Goal: Check status

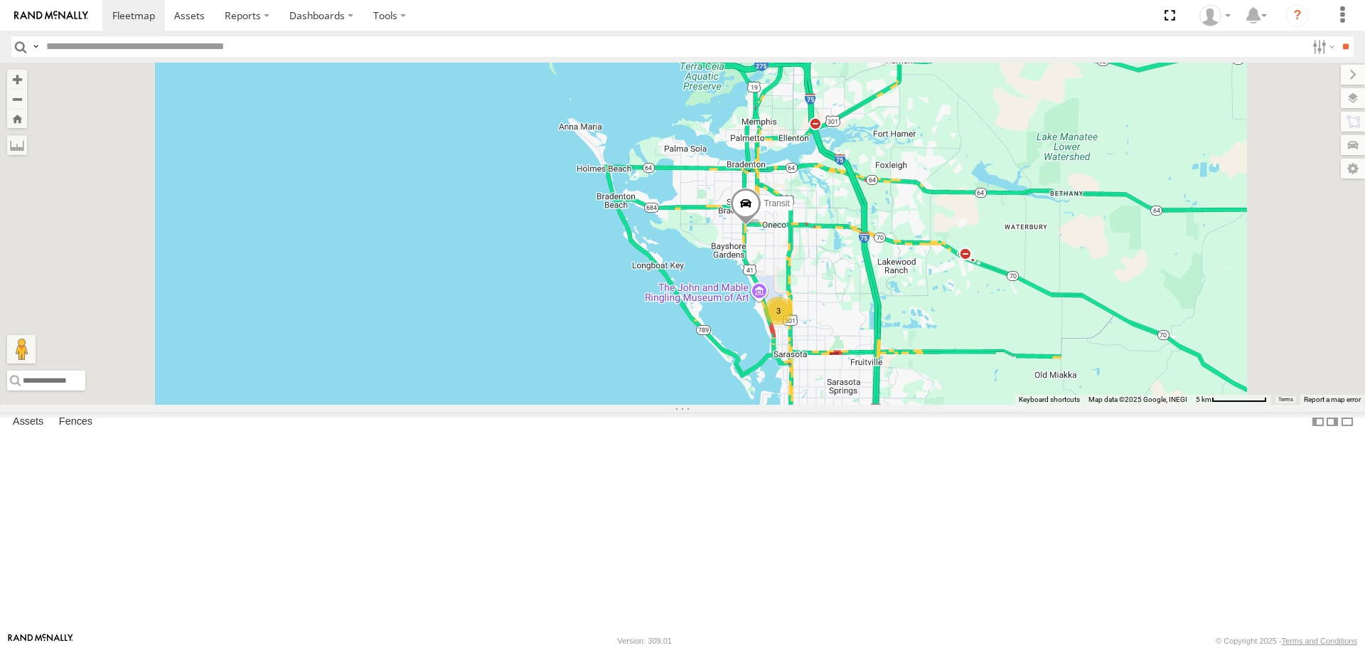
click at [793, 325] on div "3" at bounding box center [779, 311] width 28 height 28
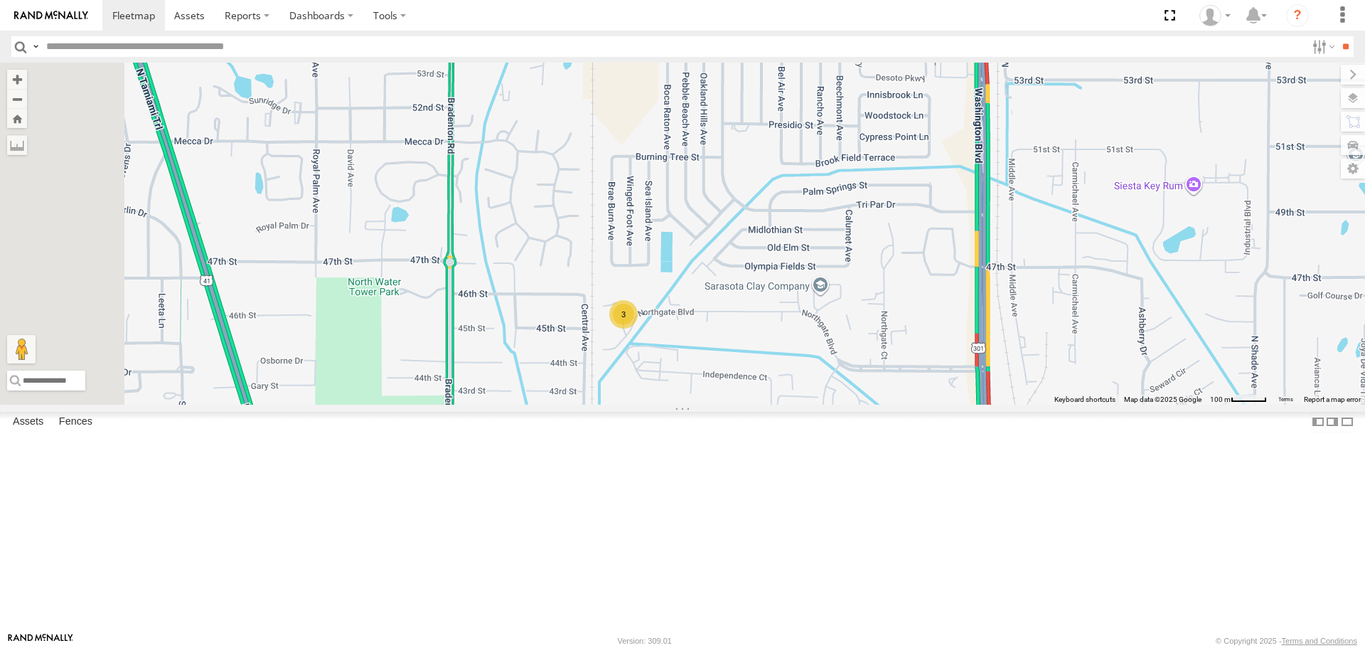
drag, startPoint x: 607, startPoint y: 398, endPoint x: 867, endPoint y: 478, distance: 271.7
click at [867, 404] on div "3" at bounding box center [682, 233] width 1365 height 341
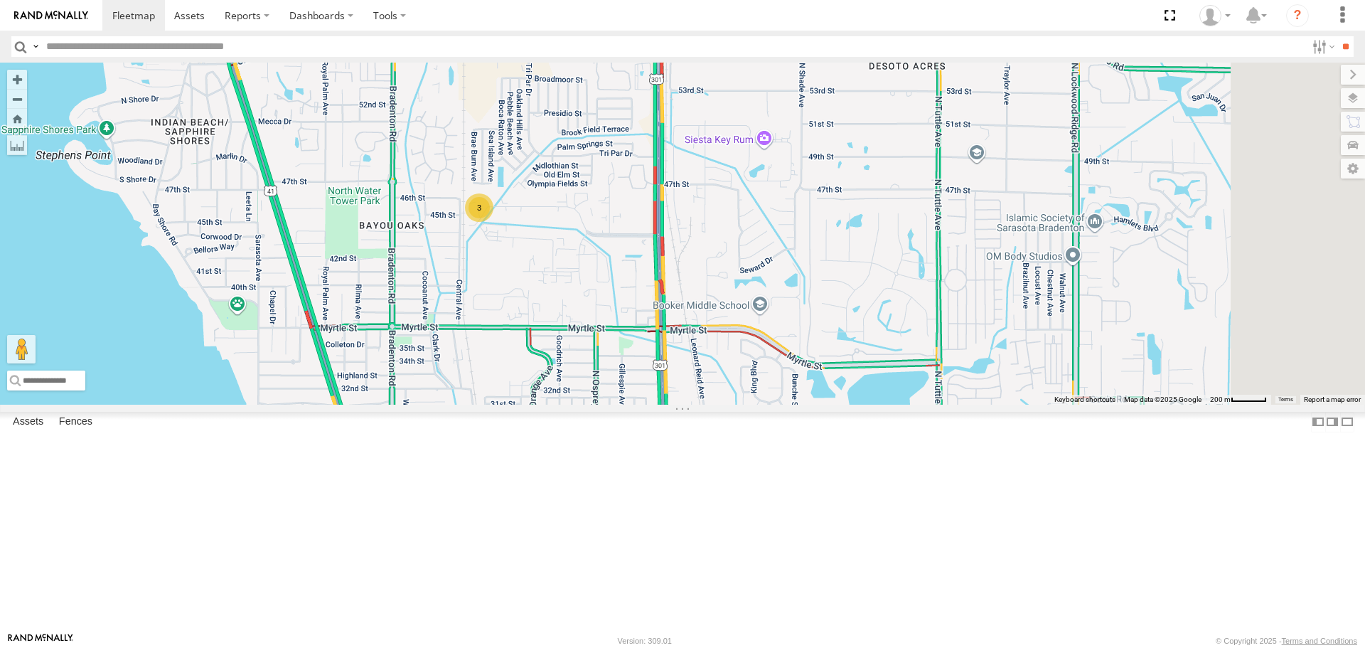
drag, startPoint x: 867, startPoint y: 452, endPoint x: 667, endPoint y: 304, distance: 248.2
click at [667, 304] on div "3" at bounding box center [682, 233] width 1365 height 341
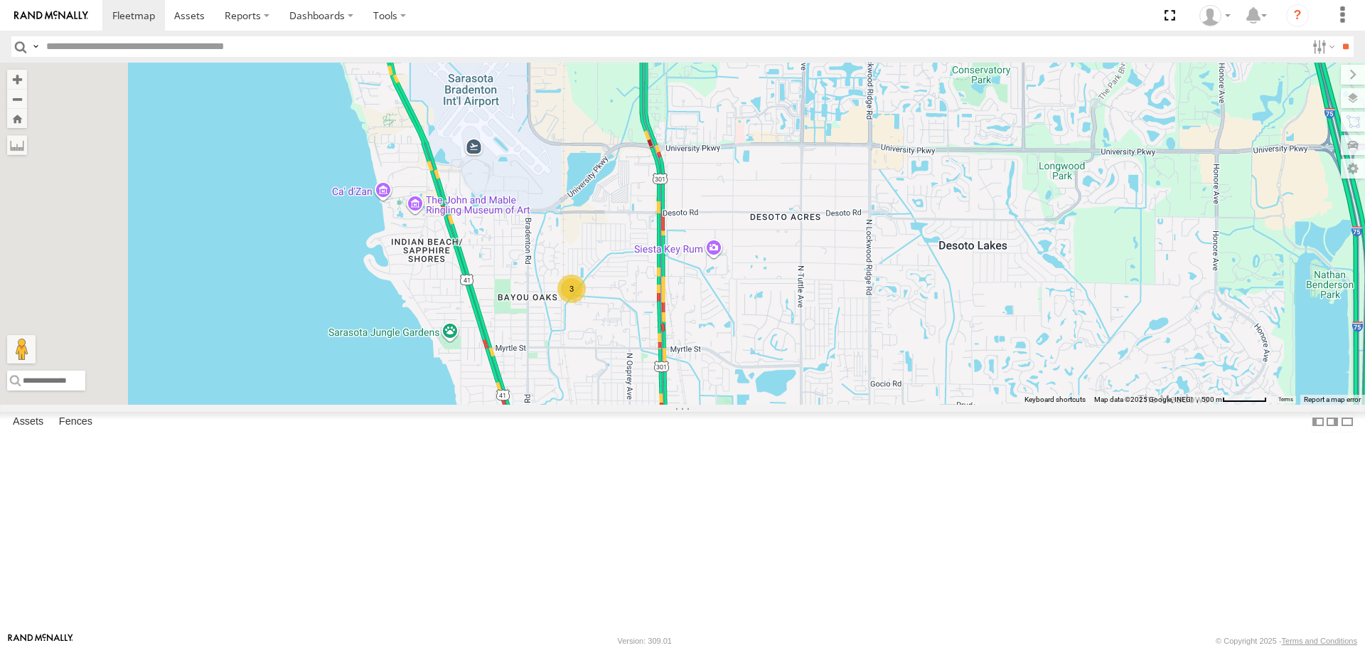
drag, startPoint x: 695, startPoint y: 240, endPoint x: 753, endPoint y: 368, distance: 140.0
click at [753, 368] on div "3" at bounding box center [682, 233] width 1365 height 341
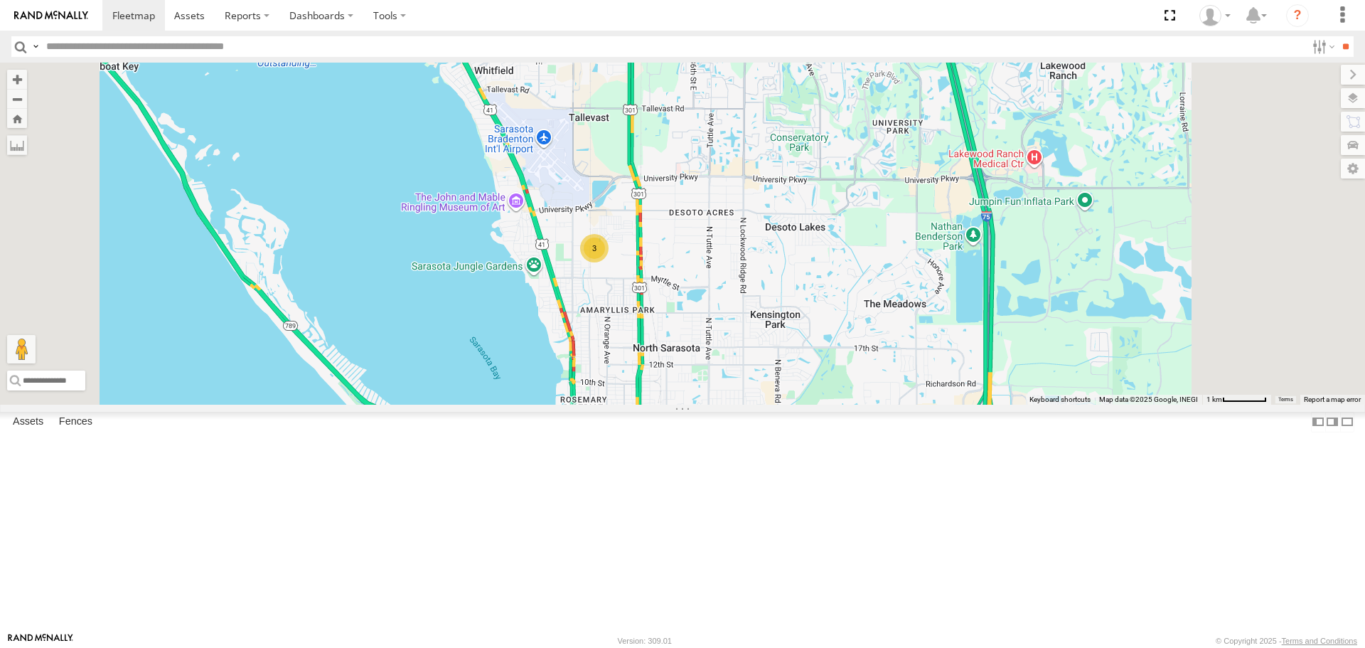
click at [609, 262] on div "3" at bounding box center [594, 248] width 28 height 28
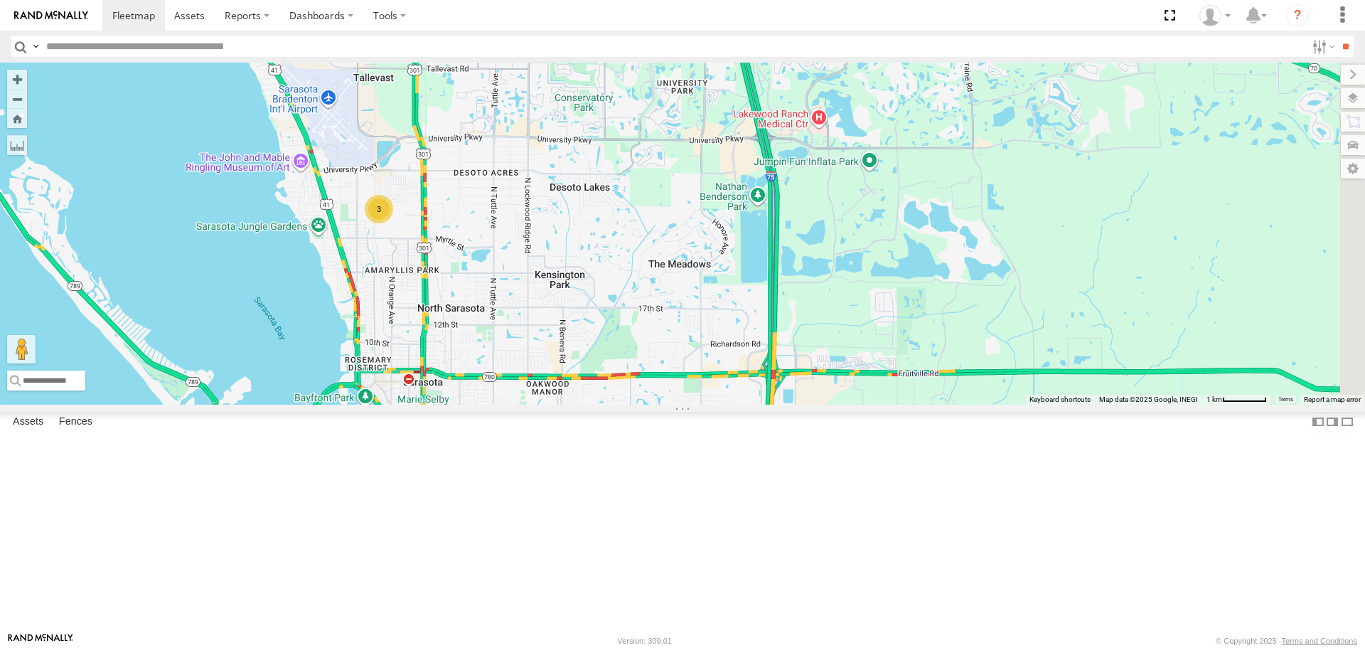
drag, startPoint x: 883, startPoint y: 386, endPoint x: 671, endPoint y: 351, distance: 214.8
click at [671, 351] on div "3" at bounding box center [682, 233] width 1365 height 341
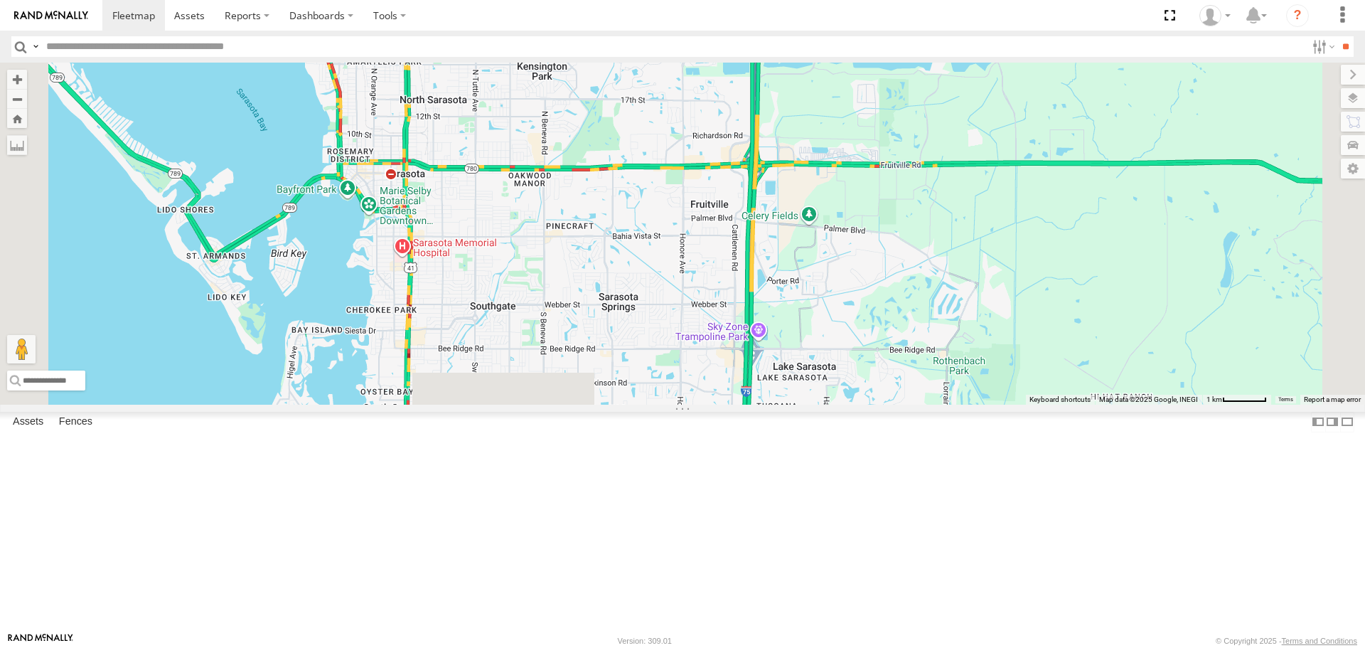
drag, startPoint x: 665, startPoint y: 312, endPoint x: 644, endPoint y: 212, distance: 101.7
click at [648, 223] on div "3" at bounding box center [682, 233] width 1365 height 341
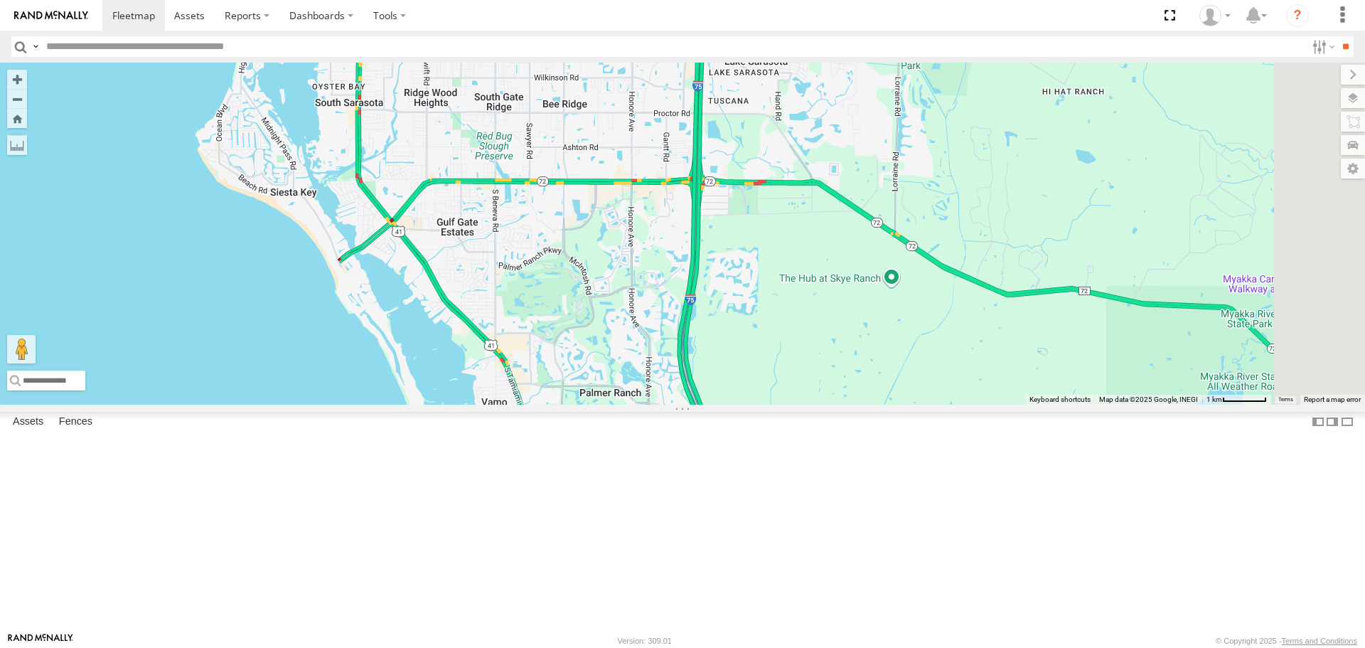
drag, startPoint x: 784, startPoint y: 467, endPoint x: 571, endPoint y: 264, distance: 293.8
click at [583, 277] on div "3" at bounding box center [682, 233] width 1365 height 341
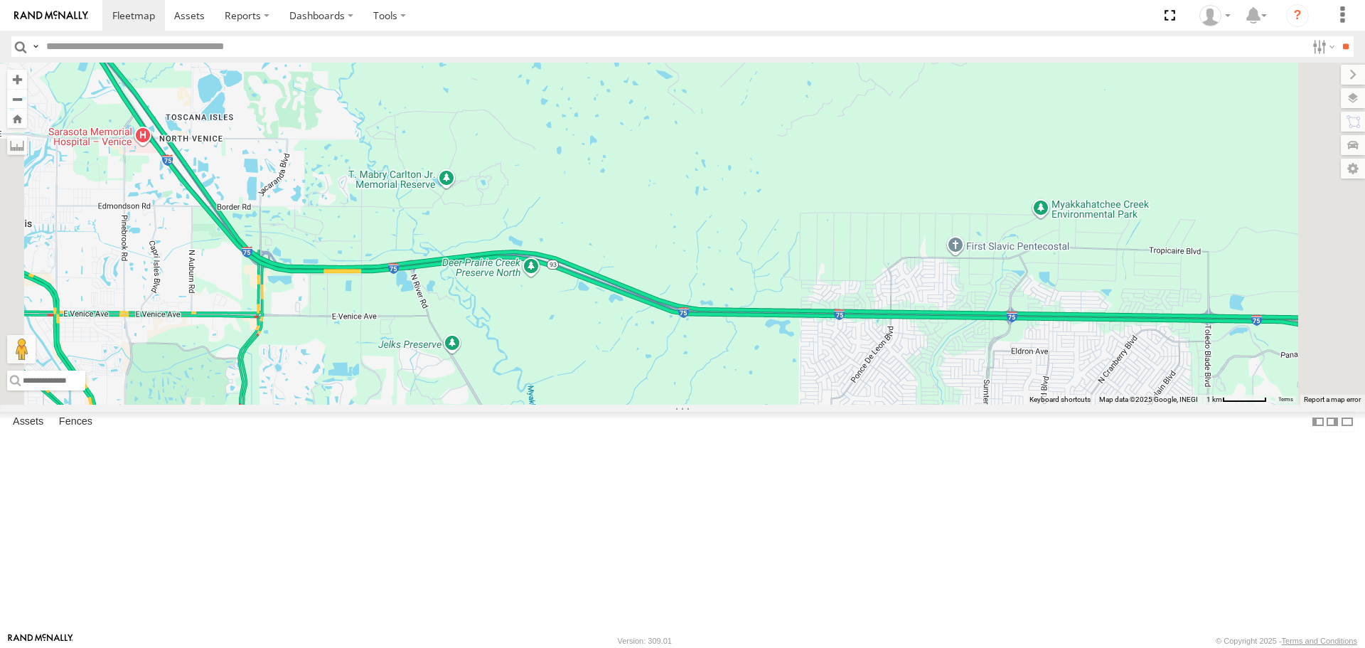
click at [666, 356] on div "3" at bounding box center [682, 233] width 1365 height 341
drag, startPoint x: 664, startPoint y: 340, endPoint x: 645, endPoint y: 225, distance: 116.1
click at [645, 225] on div "3" at bounding box center [682, 233] width 1365 height 341
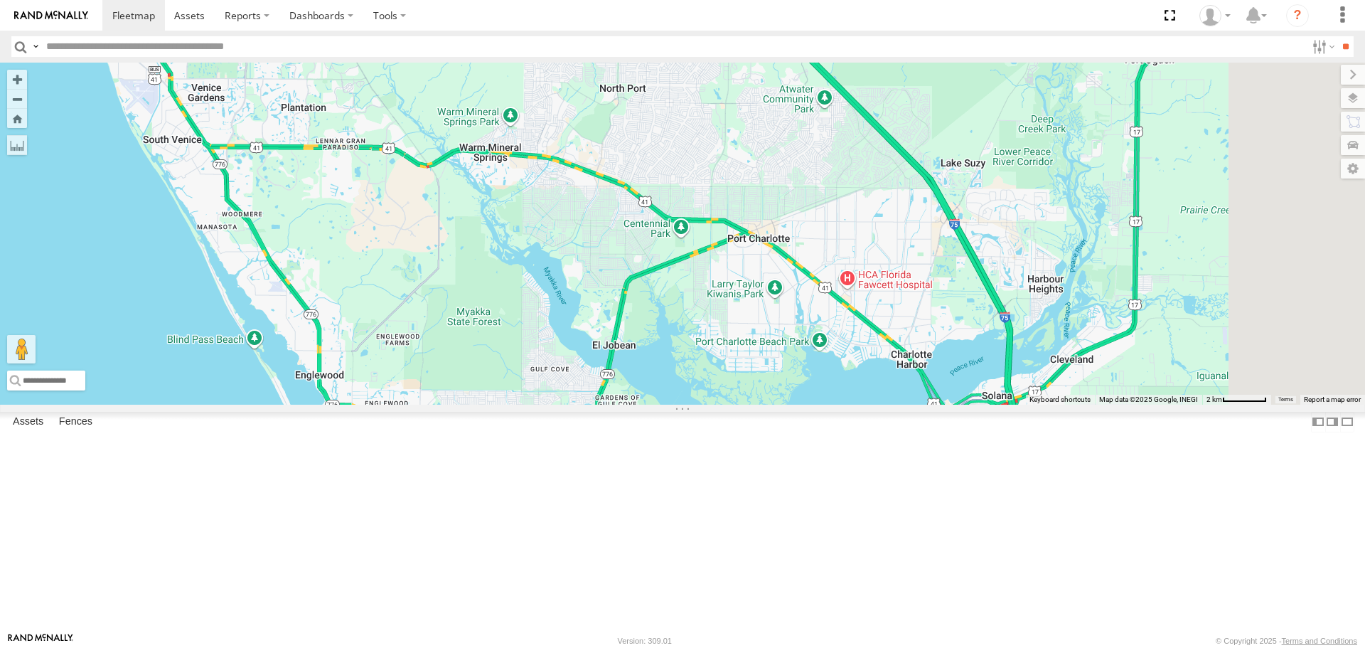
drag, startPoint x: 730, startPoint y: 265, endPoint x: 682, endPoint y: 222, distance: 65.0
click at [689, 222] on div at bounding box center [682, 233] width 1365 height 341
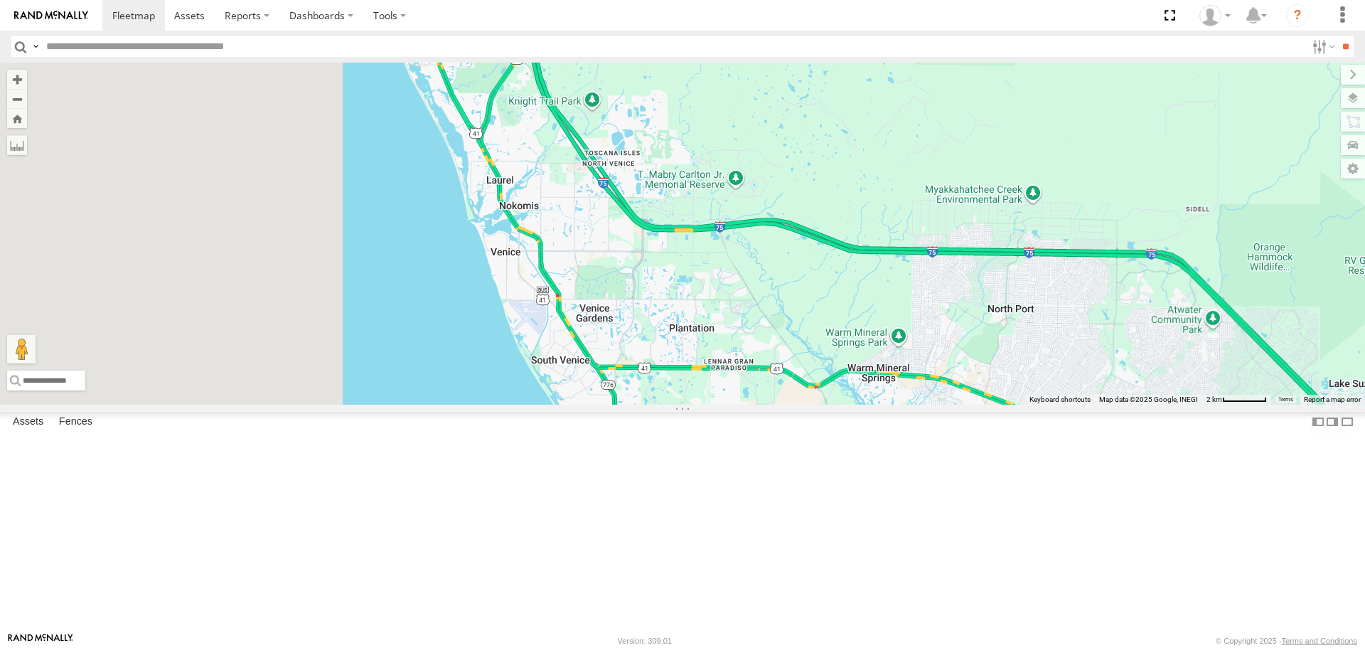
drag, startPoint x: 861, startPoint y: 227, endPoint x: 1268, endPoint y: 476, distance: 477.5
click at [1268, 404] on div "[PERSON_NAME]" at bounding box center [682, 233] width 1365 height 341
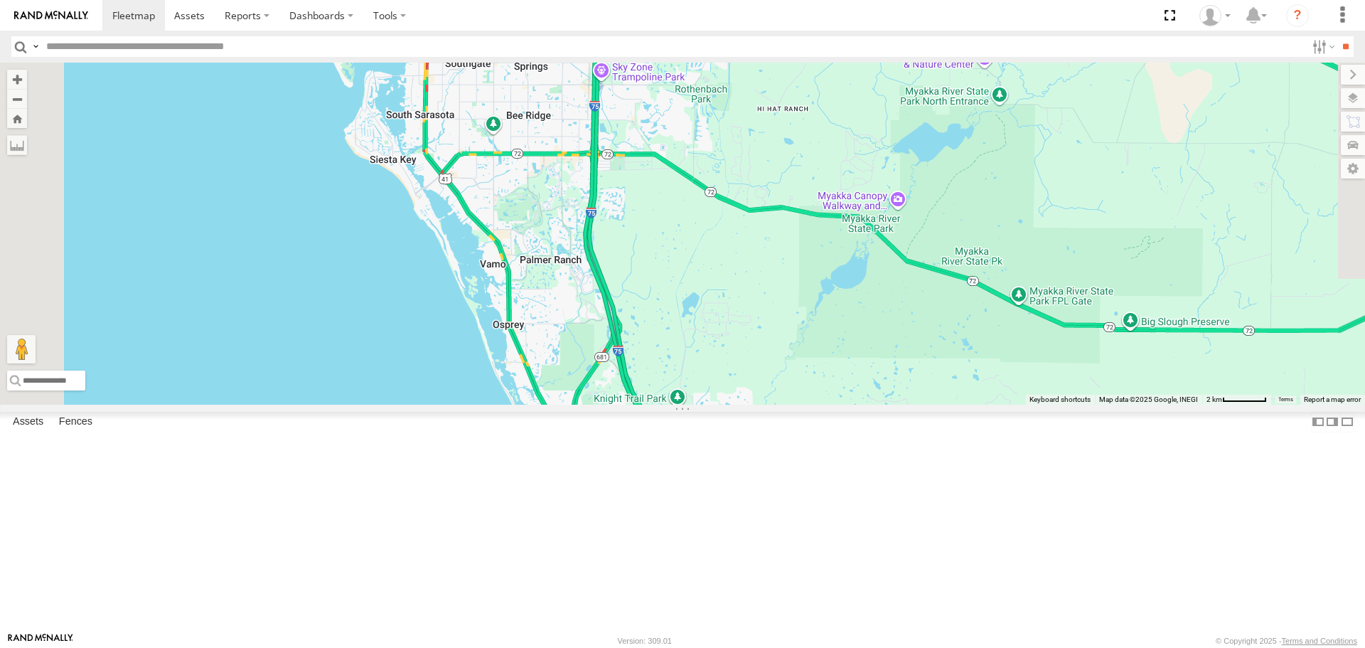
drag, startPoint x: 989, startPoint y: 284, endPoint x: 1033, endPoint y: 412, distance: 136.3
click at [1033, 404] on div "[PERSON_NAME]" at bounding box center [682, 233] width 1365 height 341
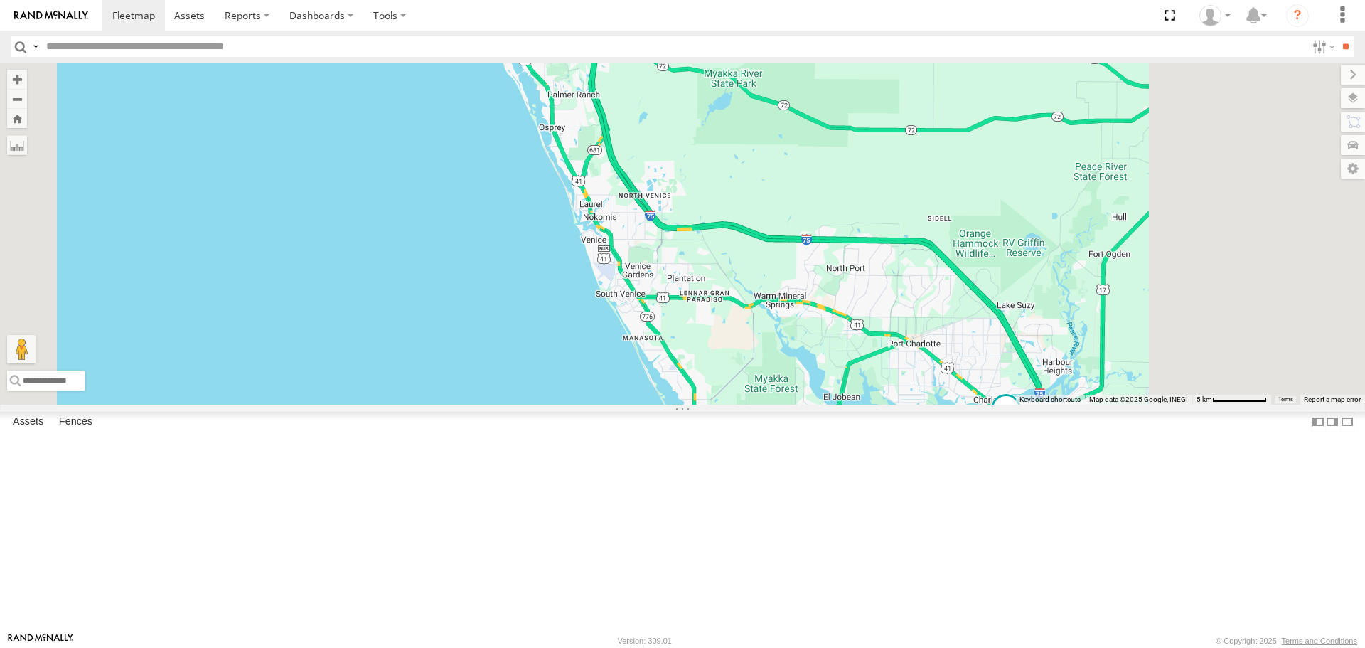
drag, startPoint x: 890, startPoint y: 222, endPoint x: 858, endPoint y: 194, distance: 42.4
click at [861, 196] on div "[PERSON_NAME] 3" at bounding box center [682, 233] width 1365 height 341
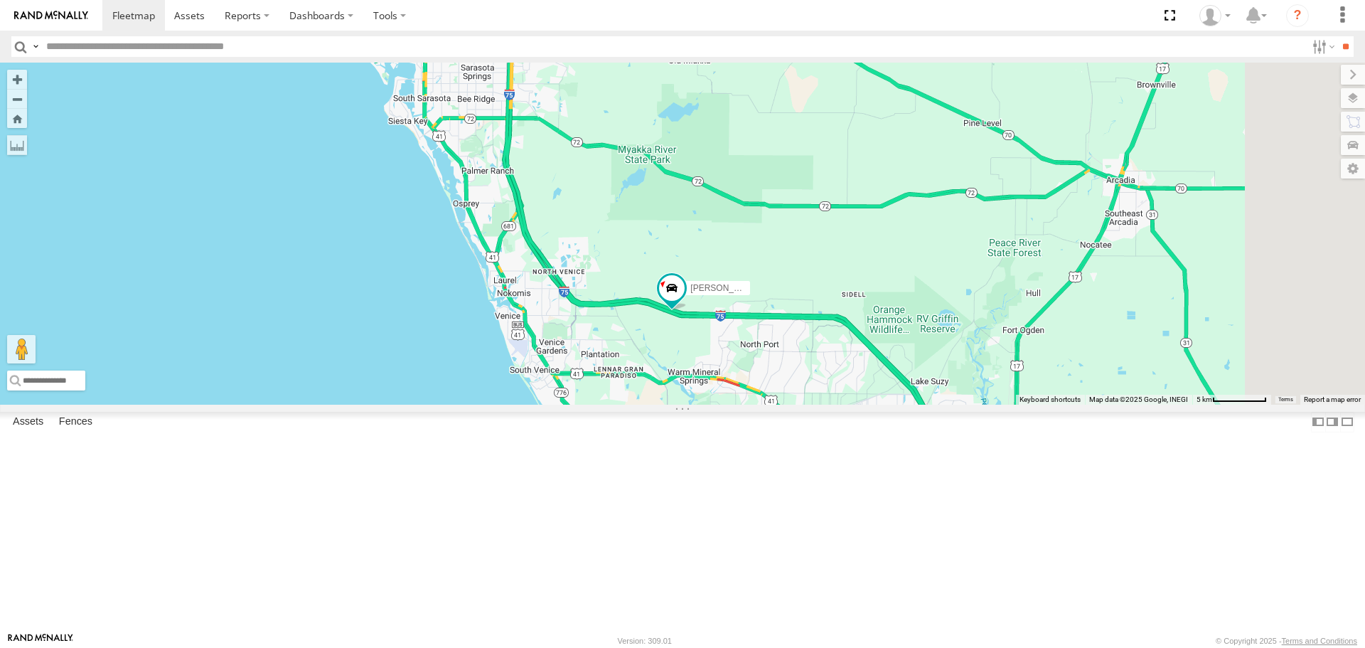
drag, startPoint x: 872, startPoint y: 199, endPoint x: 474, endPoint y: 598, distance: 563.7
click at [474, 404] on div "[PERSON_NAME]" at bounding box center [682, 233] width 1365 height 341
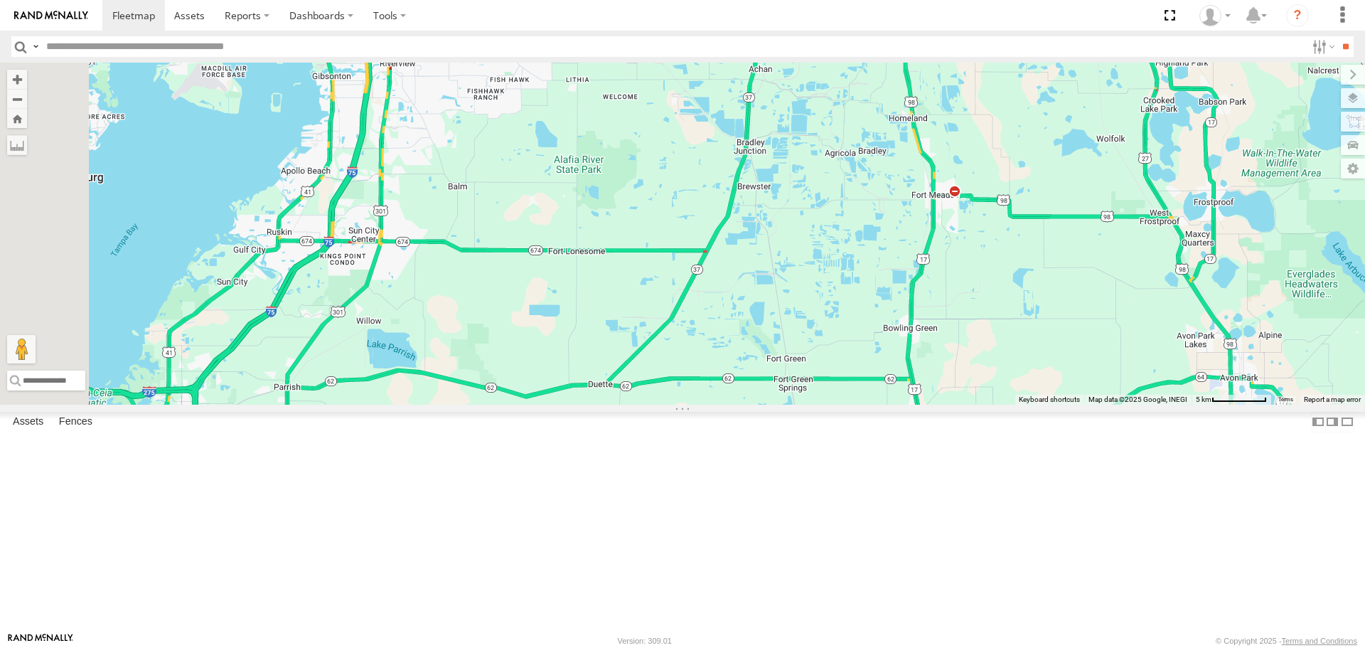
drag, startPoint x: 713, startPoint y: 261, endPoint x: 957, endPoint y: 489, distance: 333.1
click at [957, 404] on div "[PERSON_NAME]" at bounding box center [682, 233] width 1365 height 341
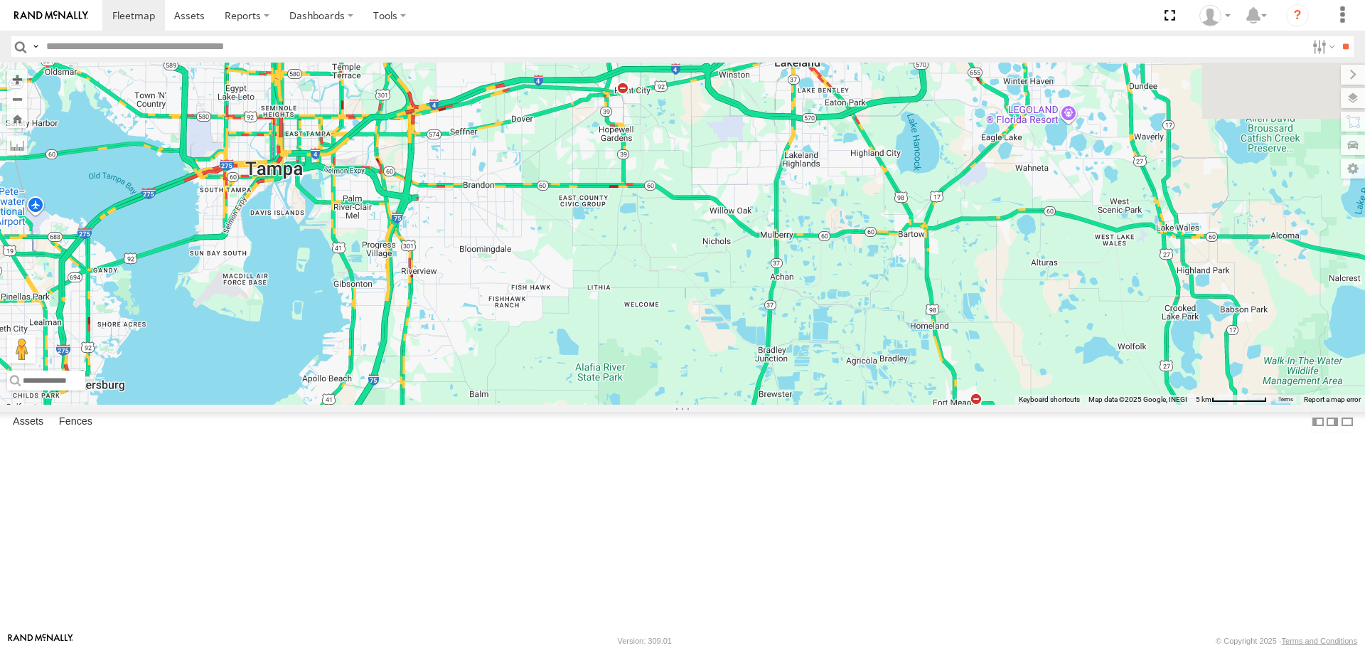
drag, startPoint x: 821, startPoint y: 402, endPoint x: 777, endPoint y: 509, distance: 116.1
click at [777, 404] on div "[PERSON_NAME]" at bounding box center [682, 233] width 1365 height 341
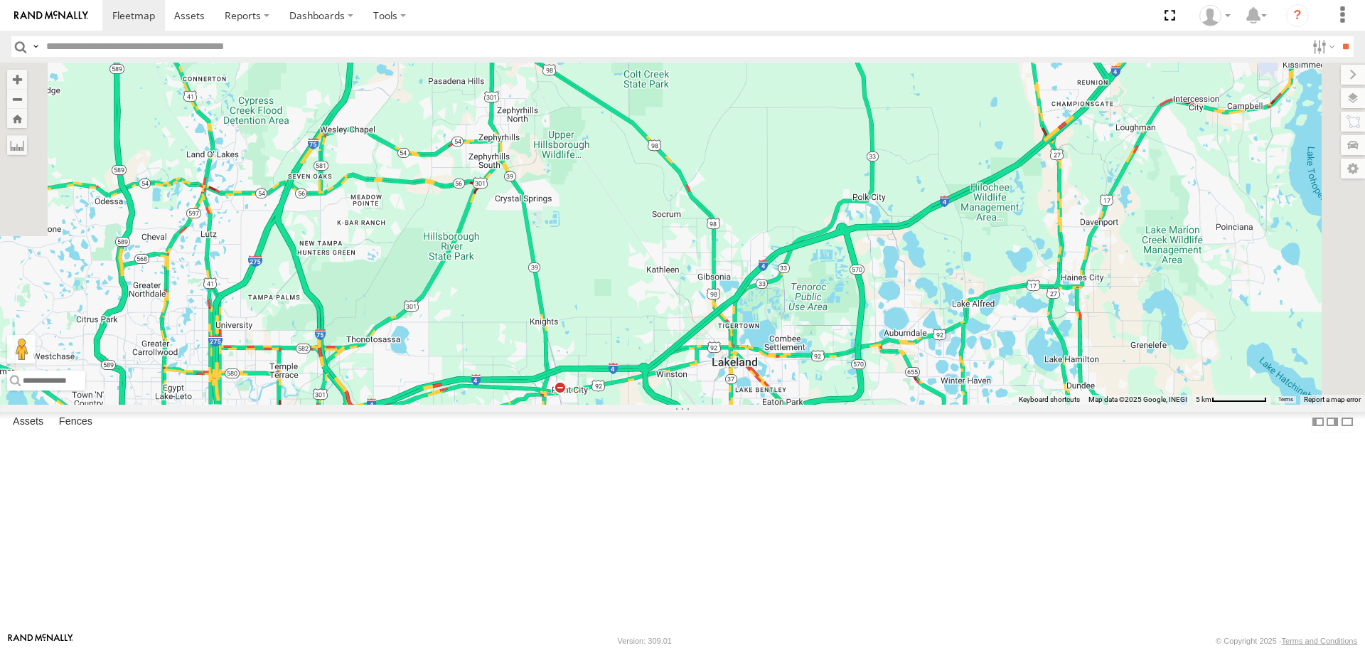
drag, startPoint x: 780, startPoint y: 260, endPoint x: 750, endPoint y: 443, distance: 186.0
click at [745, 404] on div "[PERSON_NAME]" at bounding box center [682, 233] width 1365 height 341
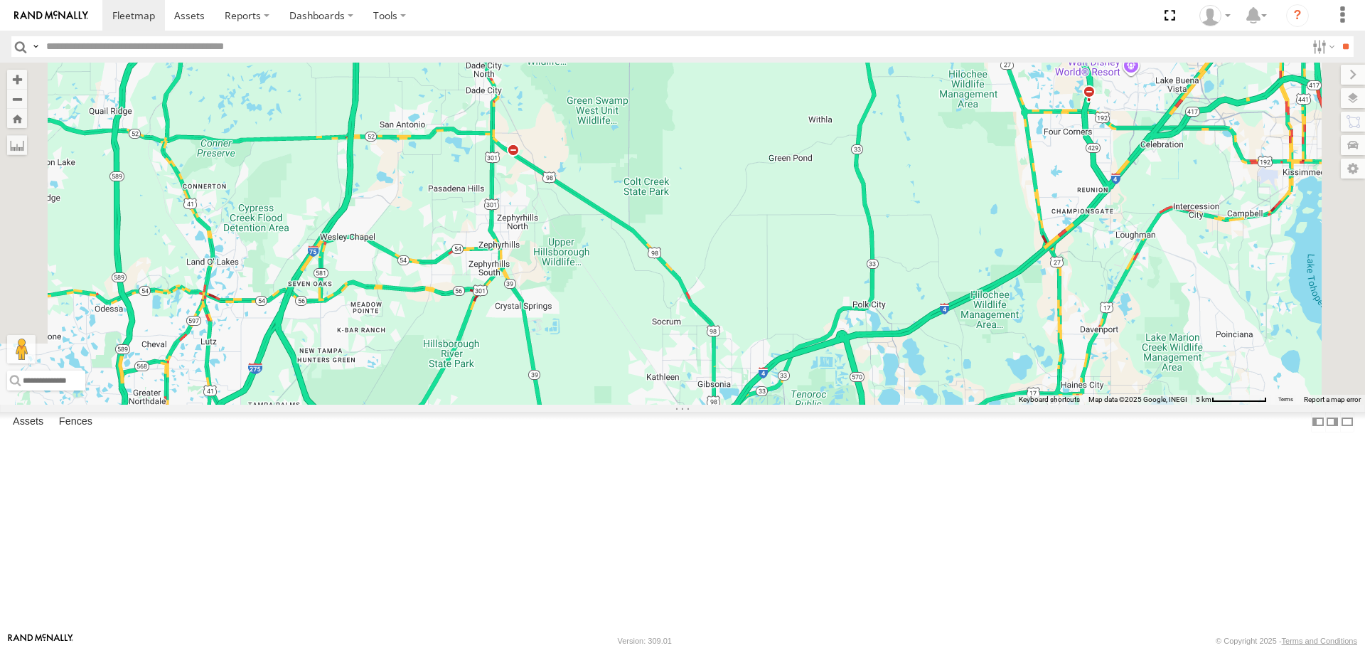
drag, startPoint x: 690, startPoint y: 331, endPoint x: 974, endPoint y: 486, distance: 324.0
click at [964, 404] on div "[PERSON_NAME]" at bounding box center [682, 233] width 1365 height 341
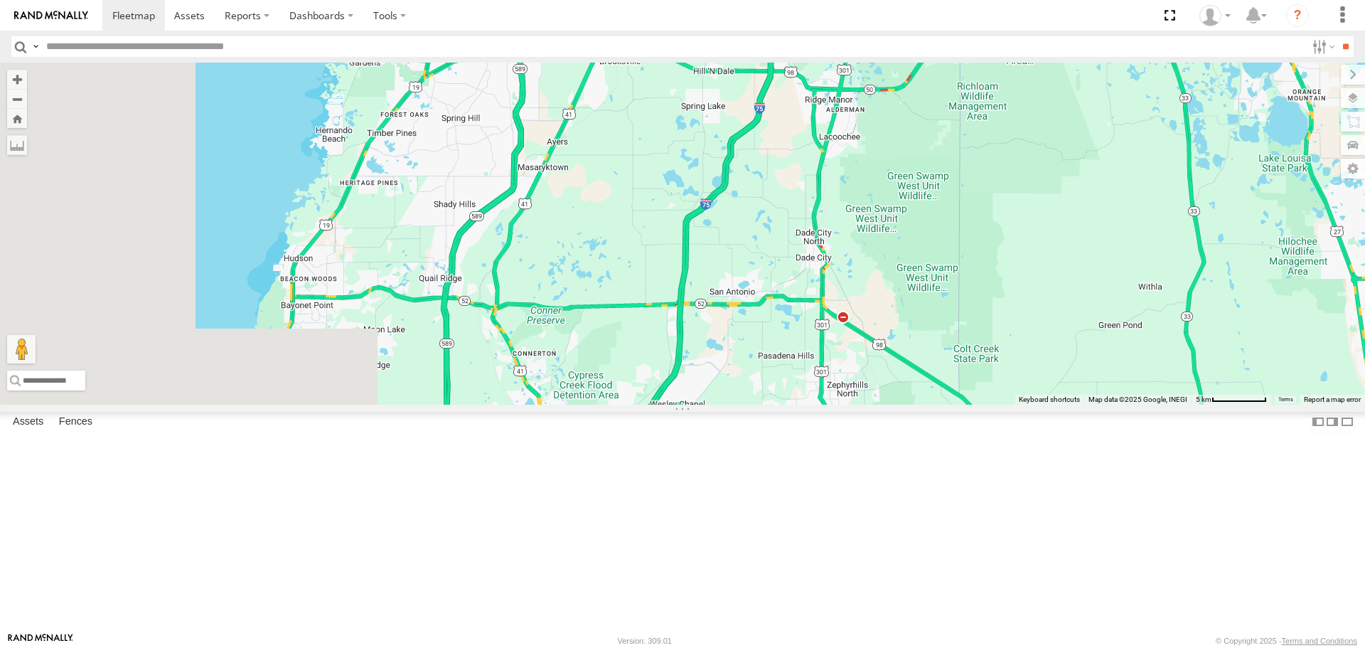
drag, startPoint x: 974, startPoint y: 486, endPoint x: 1087, endPoint y: 557, distance: 133.2
click at [1095, 404] on div "[PERSON_NAME]" at bounding box center [682, 233] width 1365 height 341
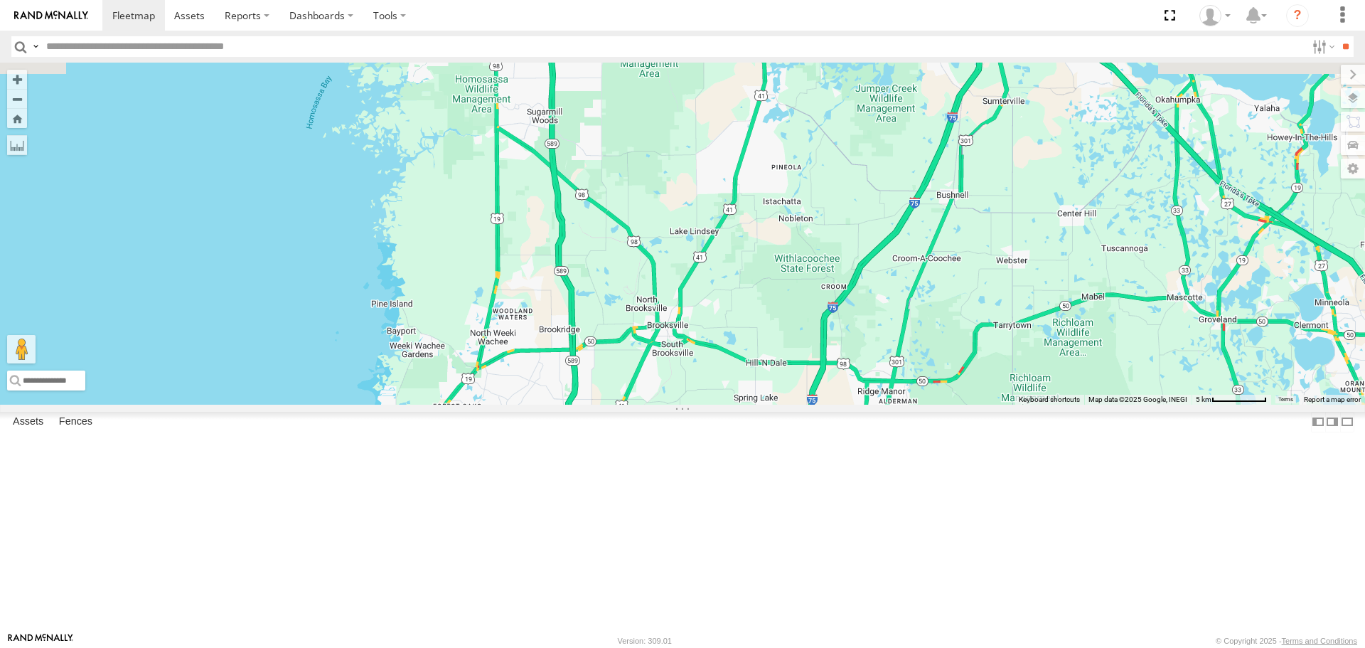
drag, startPoint x: 970, startPoint y: 315, endPoint x: 815, endPoint y: 554, distance: 284.9
click at [815, 404] on div "[PERSON_NAME]" at bounding box center [682, 233] width 1365 height 341
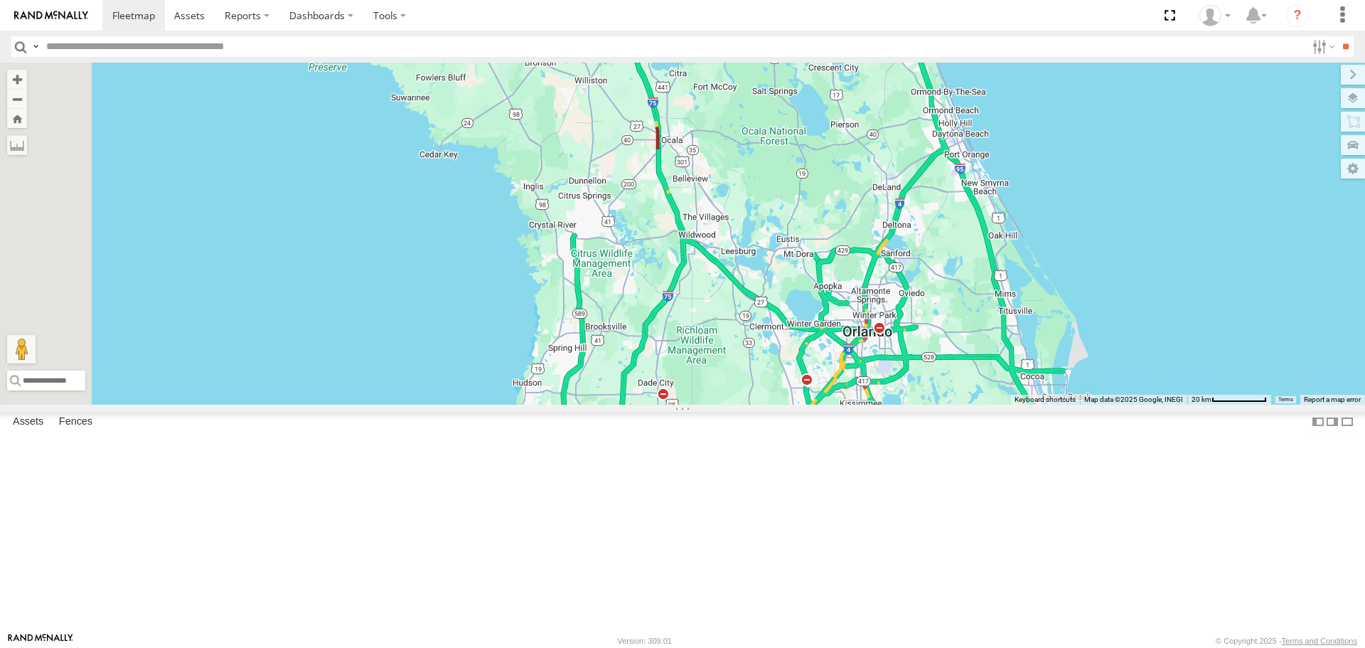
drag, startPoint x: 816, startPoint y: 448, endPoint x: 727, endPoint y: 215, distance: 249.9
click at [728, 218] on div "[PERSON_NAME]" at bounding box center [682, 233] width 1365 height 341
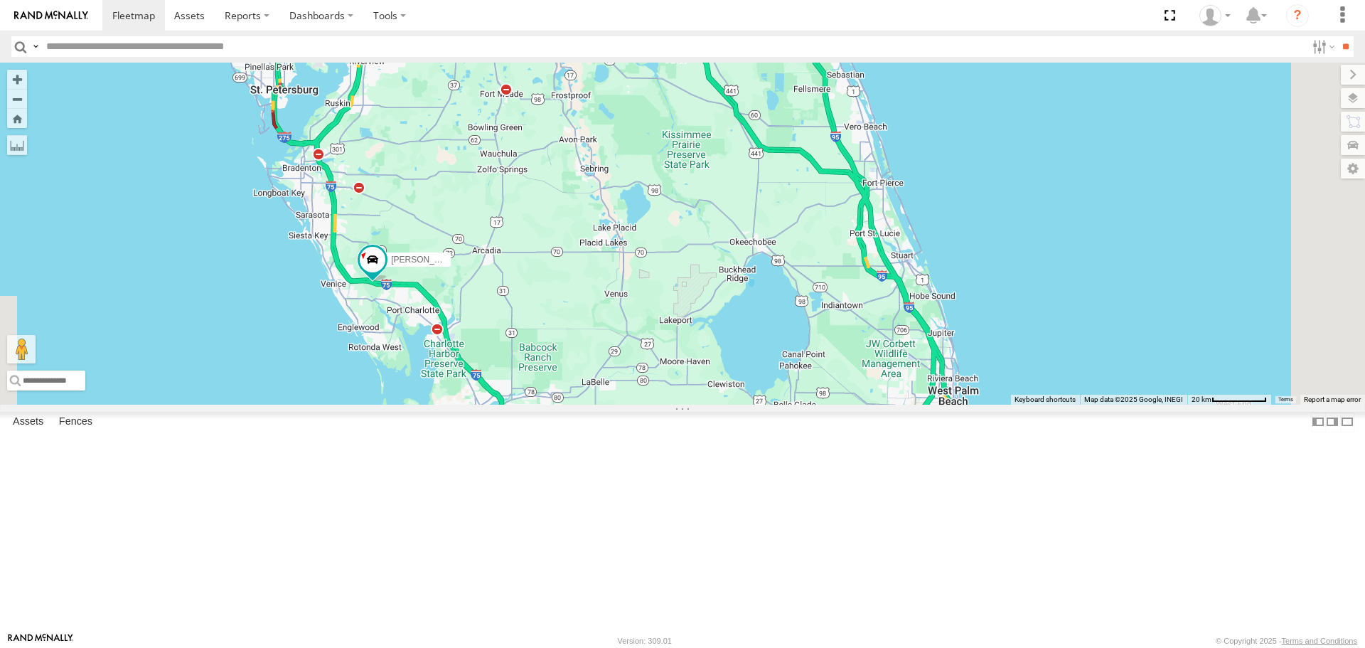
drag, startPoint x: 727, startPoint y: 215, endPoint x: 698, endPoint y: 339, distance: 127.1
click at [705, 337] on div "[PERSON_NAME]" at bounding box center [682, 233] width 1365 height 341
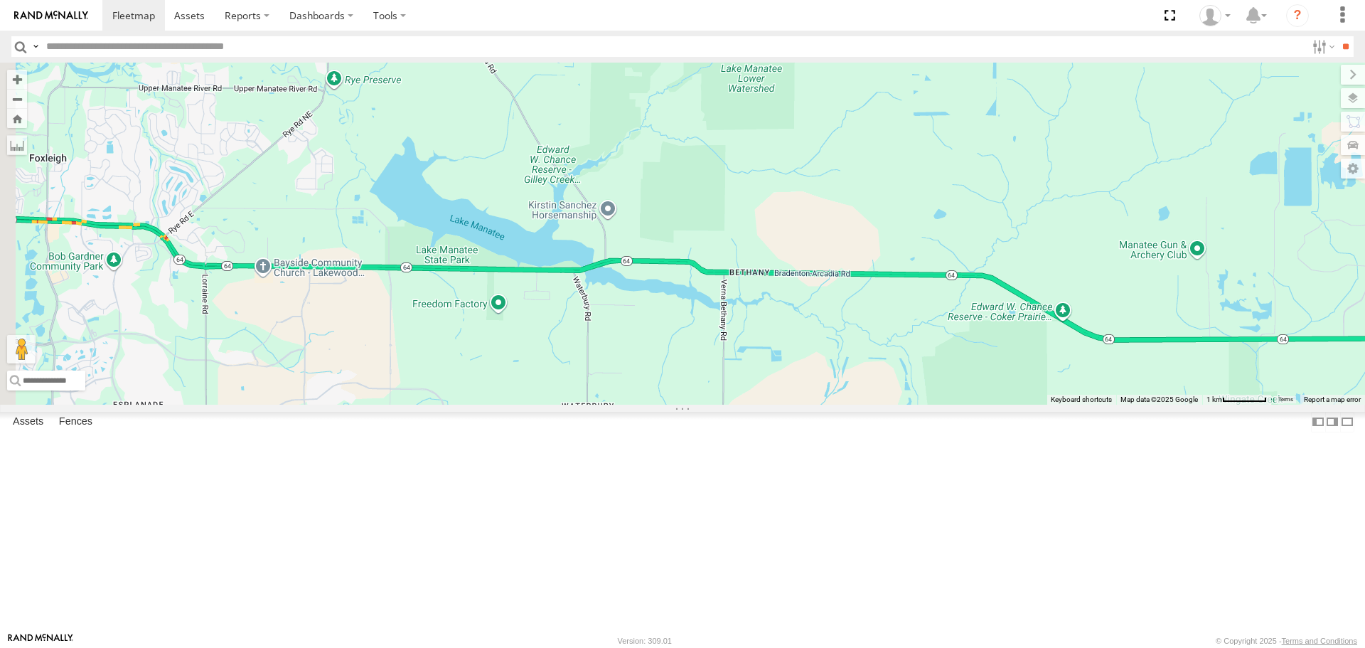
drag, startPoint x: 563, startPoint y: 234, endPoint x: 693, endPoint y: 233, distance: 129.4
click at [693, 235] on div "[PERSON_NAME]" at bounding box center [682, 233] width 1365 height 341
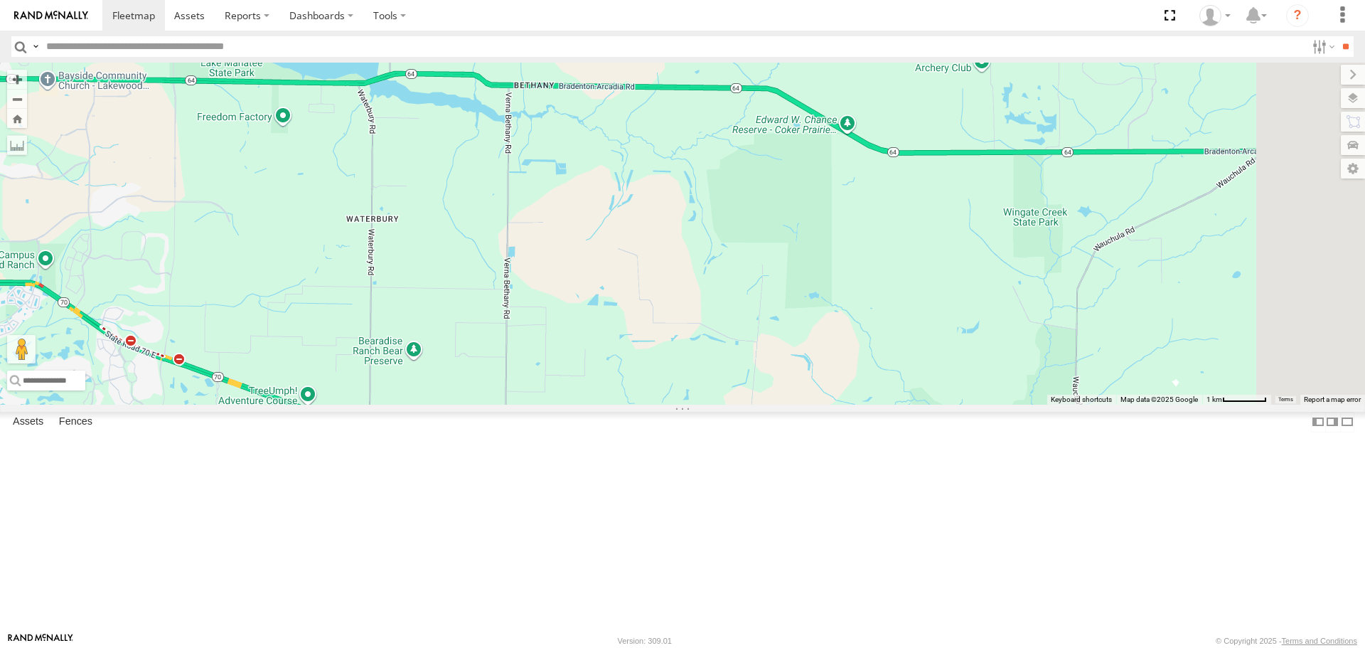
drag, startPoint x: 732, startPoint y: 447, endPoint x: 484, endPoint y: 325, distance: 276.4
click at [491, 328] on div "[PERSON_NAME]" at bounding box center [682, 233] width 1365 height 341
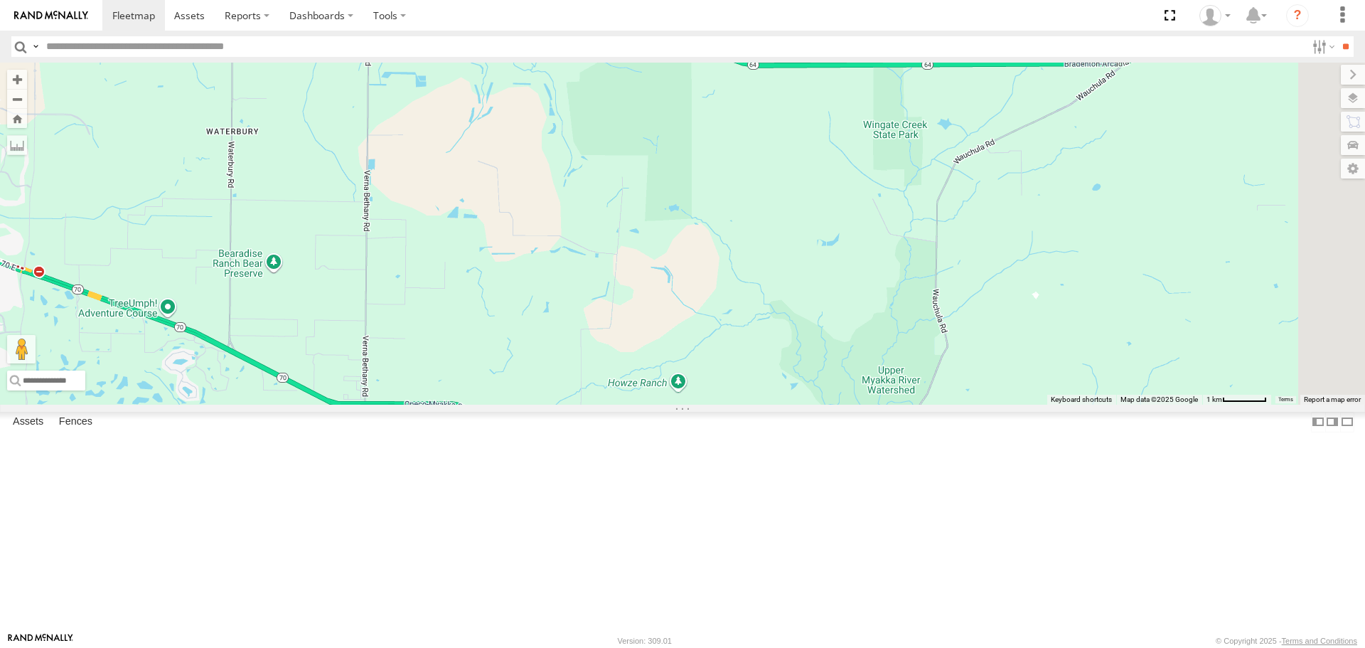
drag, startPoint x: 584, startPoint y: 454, endPoint x: 553, endPoint y: 349, distance: 109.1
click at [583, 404] on div "[PERSON_NAME]" at bounding box center [682, 233] width 1365 height 341
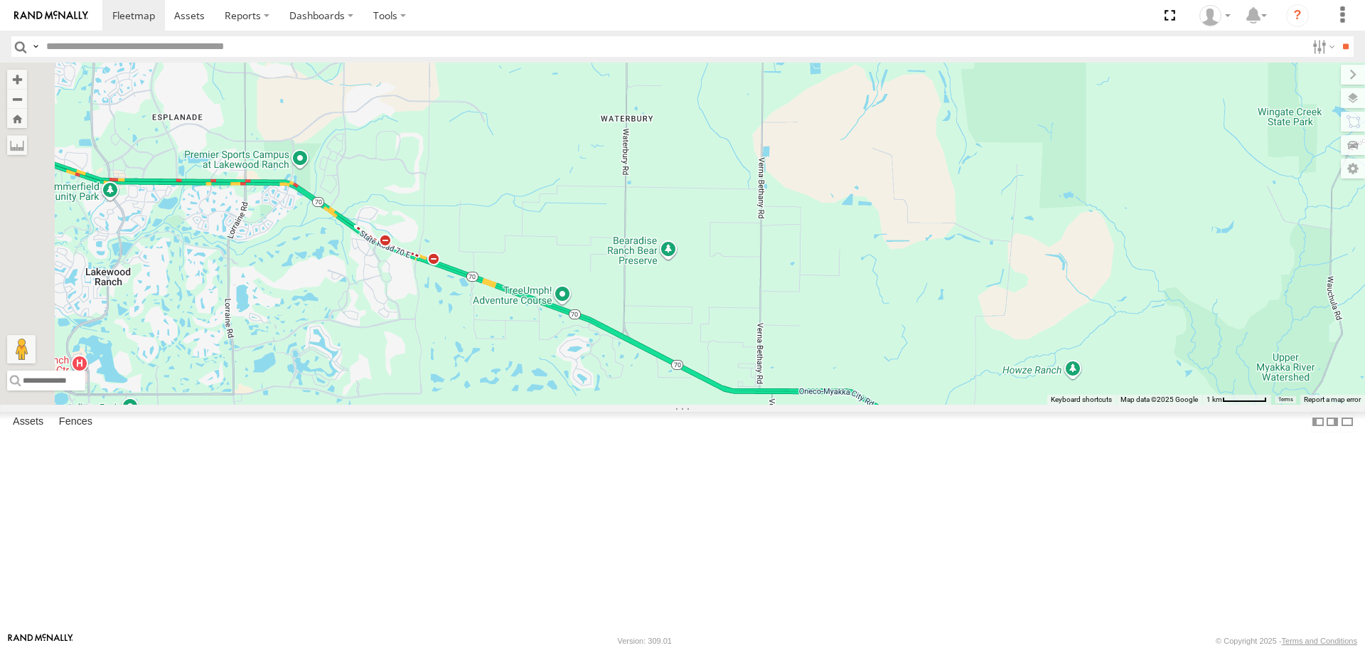
drag, startPoint x: 553, startPoint y: 349, endPoint x: 1127, endPoint y: 478, distance: 588.2
click at [1060, 404] on div "[PERSON_NAME]" at bounding box center [682, 233] width 1365 height 341
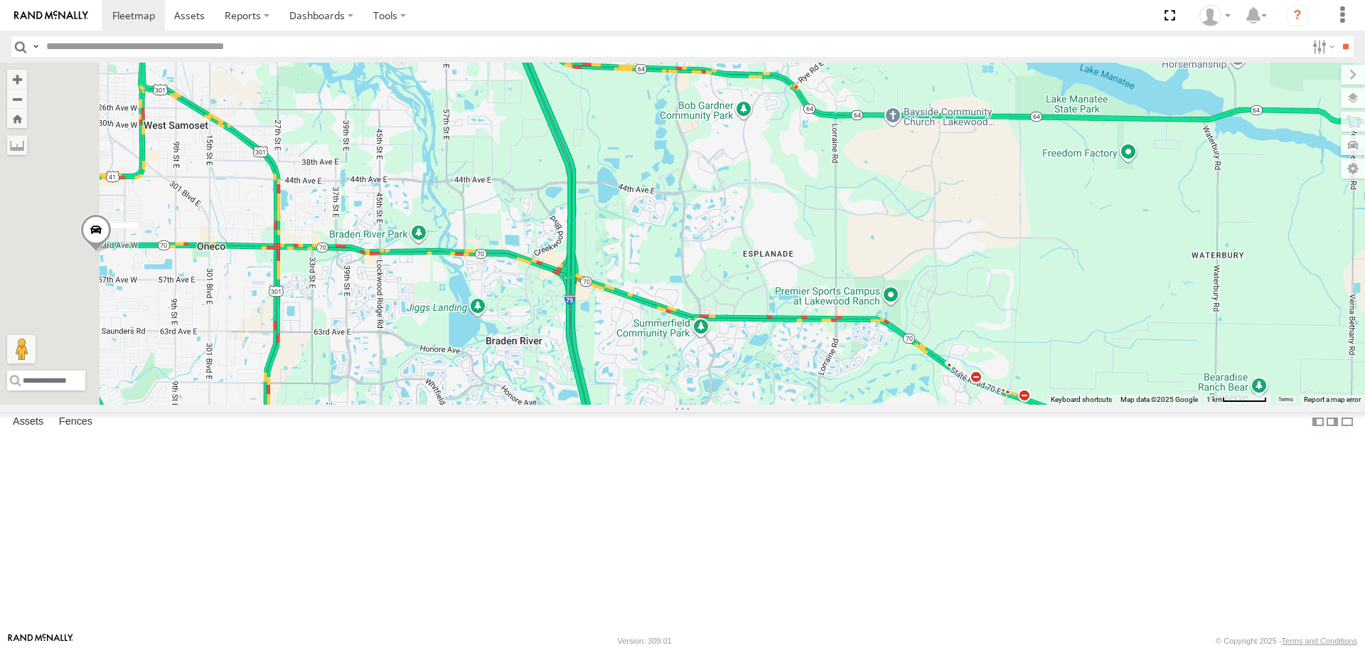
drag, startPoint x: 666, startPoint y: 329, endPoint x: 947, endPoint y: 348, distance: 282.3
click at [1061, 366] on div "[PERSON_NAME]" at bounding box center [682, 233] width 1365 height 341
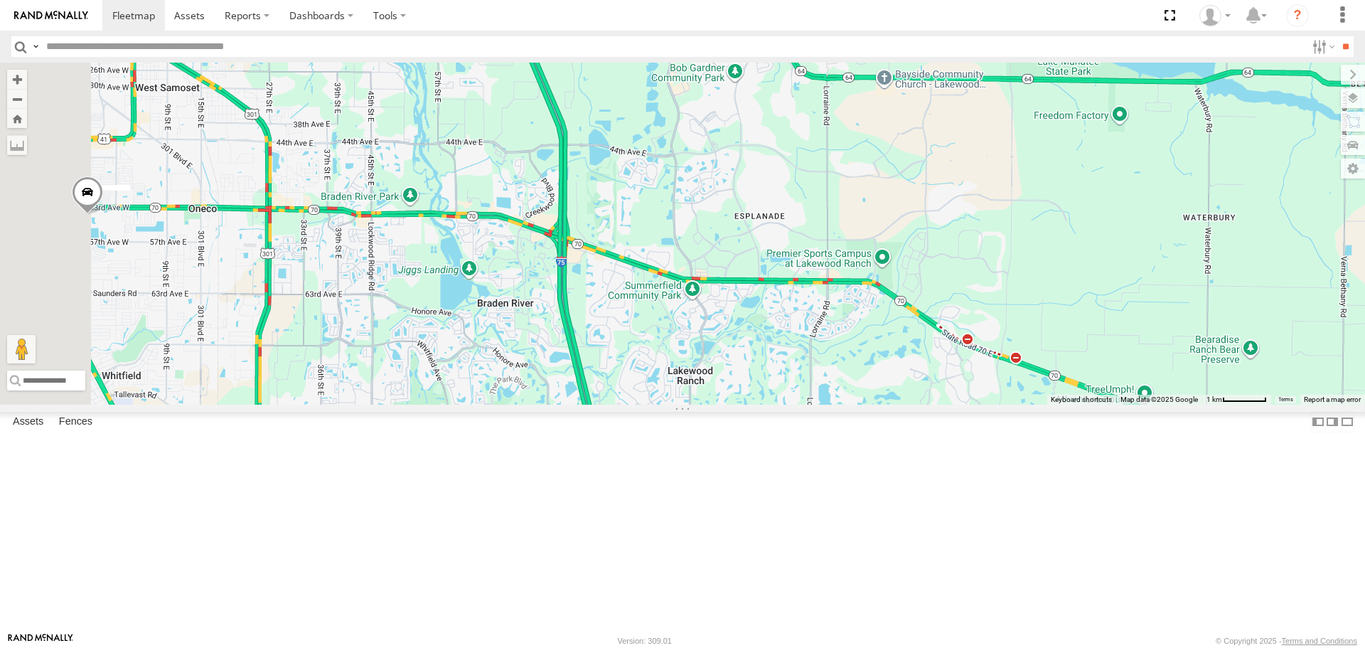
drag, startPoint x: 558, startPoint y: 315, endPoint x: 547, endPoint y: 286, distance: 31.0
click at [547, 286] on div "[PERSON_NAME]" at bounding box center [682, 233] width 1365 height 341
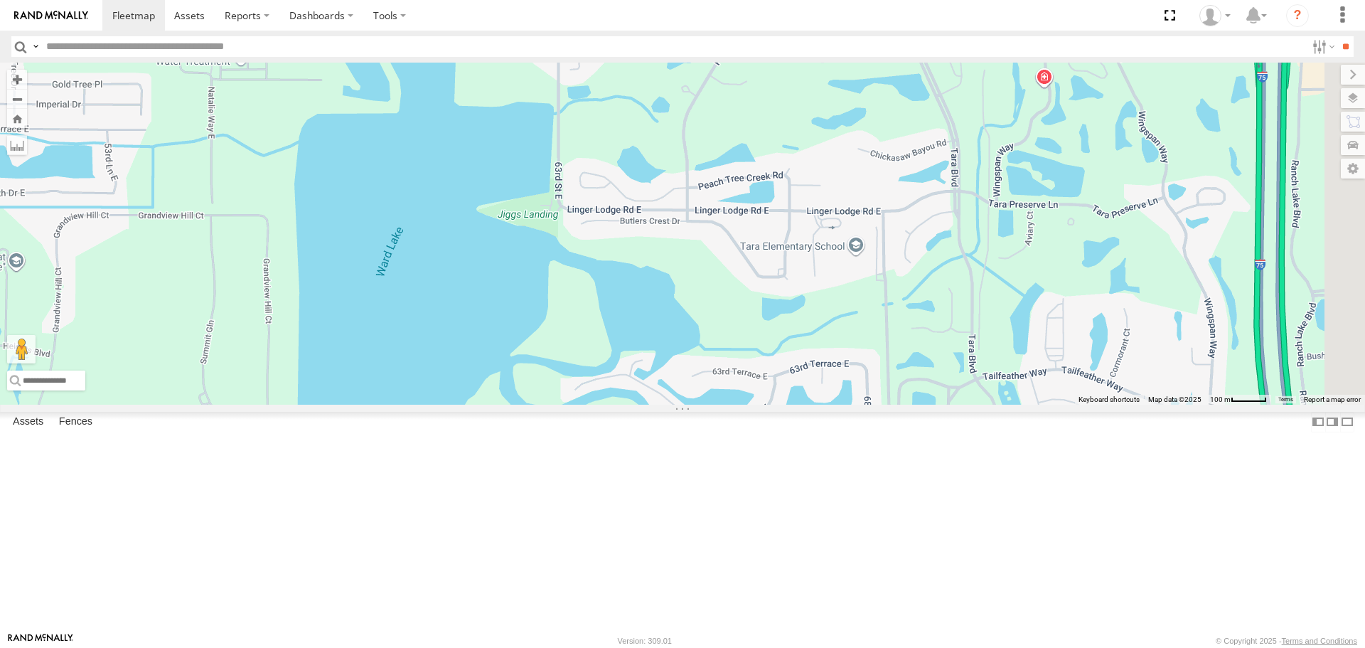
drag, startPoint x: 683, startPoint y: 412, endPoint x: 378, endPoint y: 251, distance: 345.8
click at [378, 251] on div "[PERSON_NAME]" at bounding box center [682, 233] width 1365 height 341
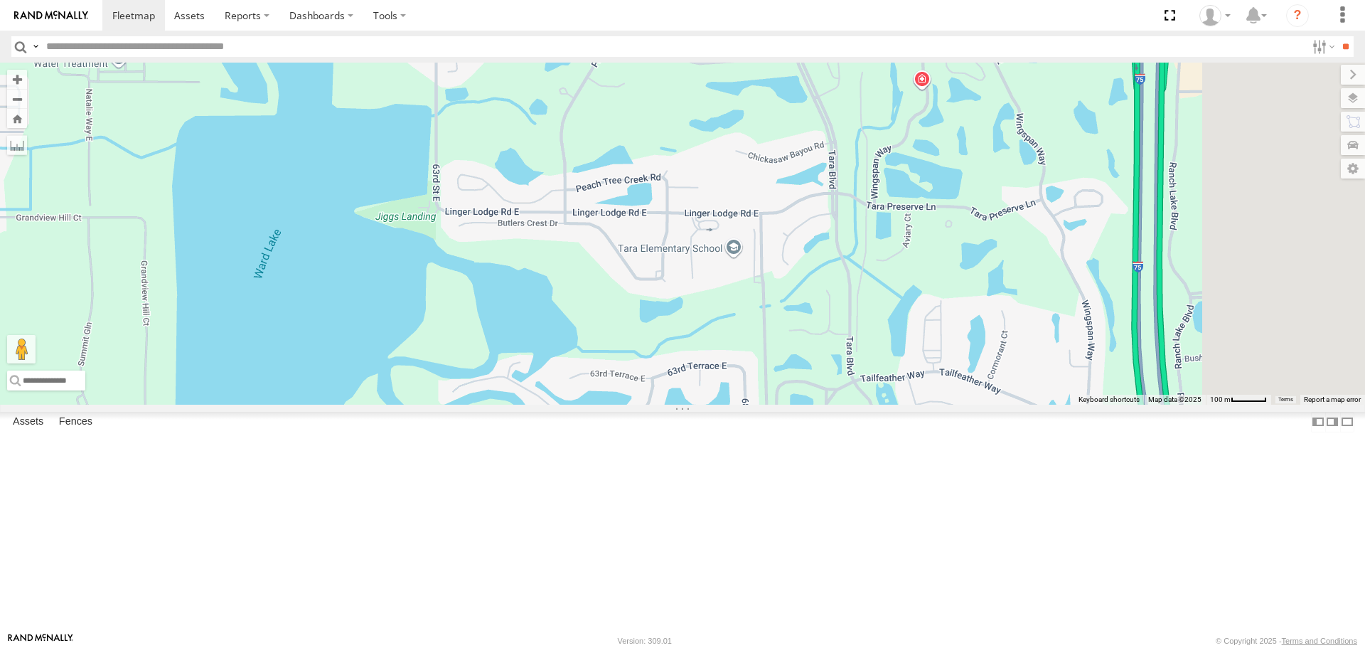
drag, startPoint x: 867, startPoint y: 407, endPoint x: 761, endPoint y: 410, distance: 106.0
click at [761, 404] on div "[PERSON_NAME]" at bounding box center [682, 233] width 1365 height 341
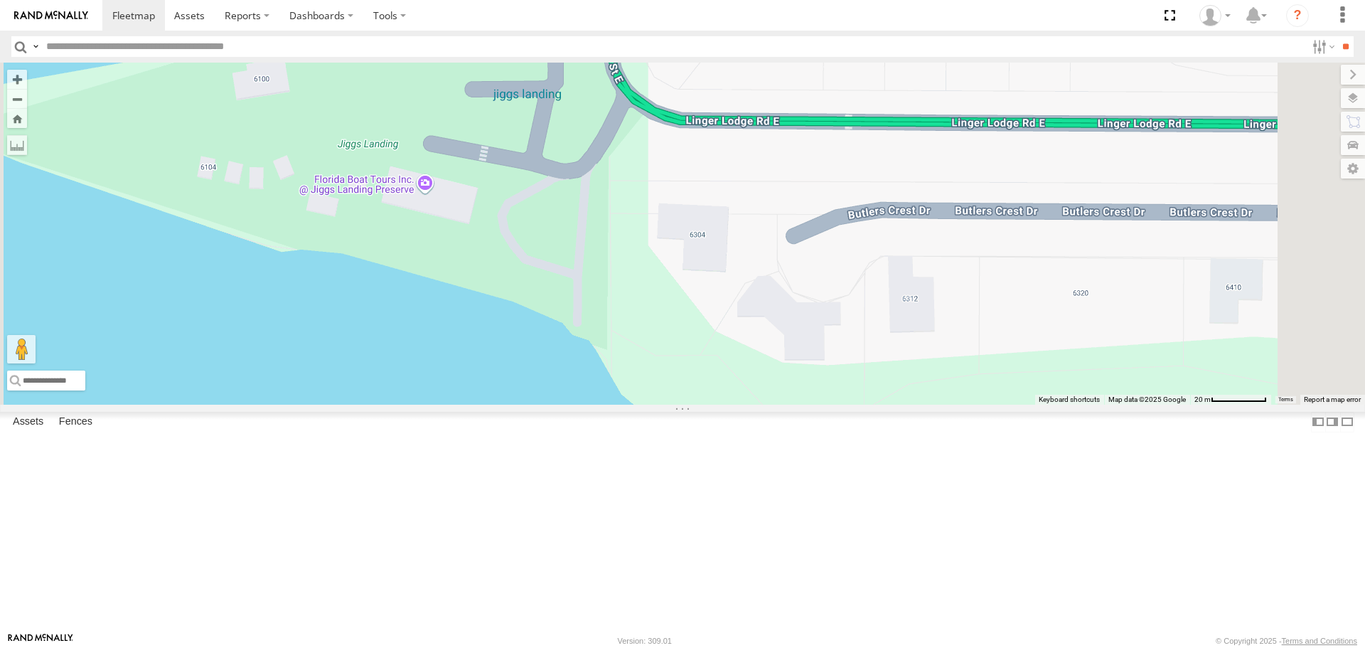
drag, startPoint x: 685, startPoint y: 309, endPoint x: 587, endPoint y: 346, distance: 105.1
click at [587, 346] on div "[PERSON_NAME]" at bounding box center [682, 233] width 1365 height 341
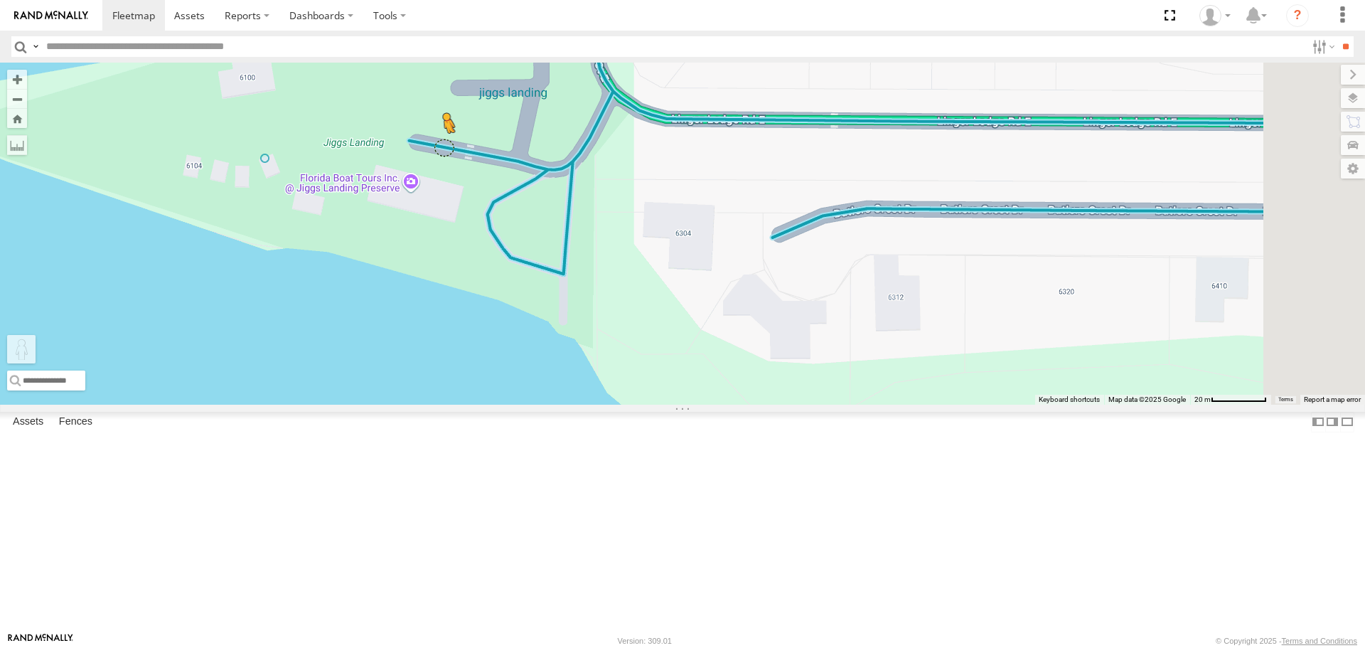
drag, startPoint x: 382, startPoint y: 584, endPoint x: 622, endPoint y: 261, distance: 402.5
click at [622, 261] on div "[PERSON_NAME] To activate drag with keyboard, press Alt + Enter. Once in keyboa…" at bounding box center [682, 233] width 1365 height 341
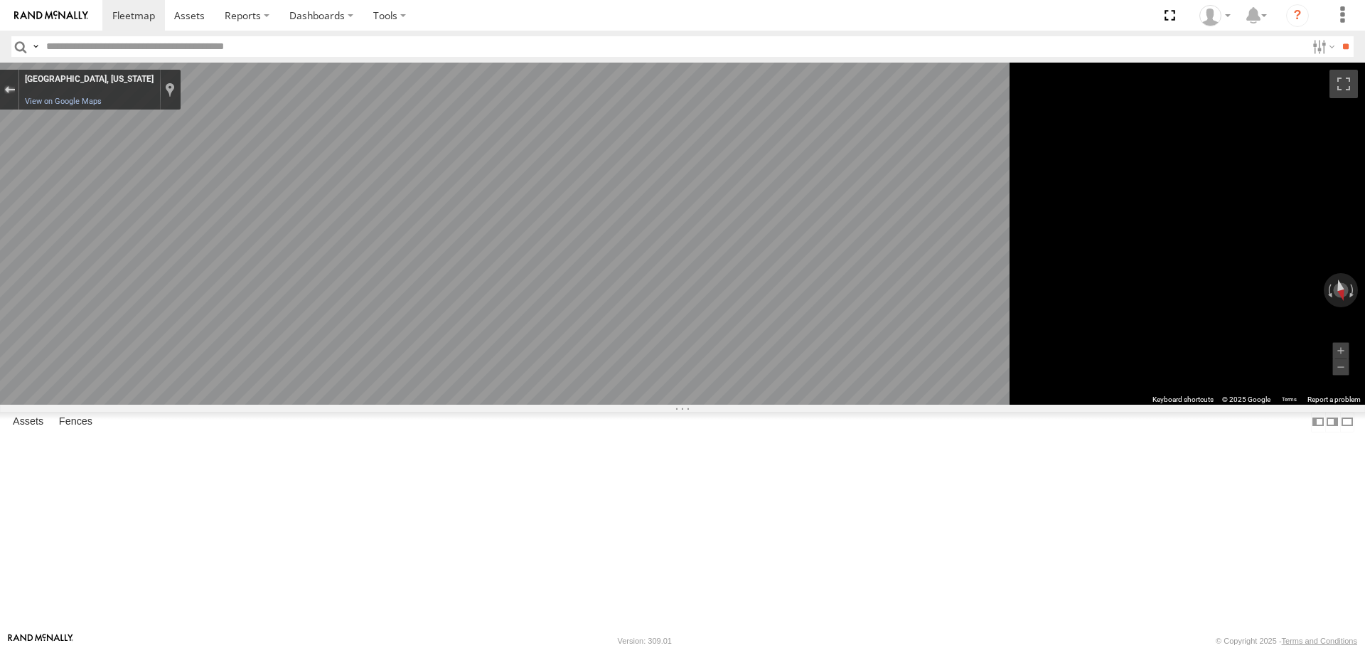
drag, startPoint x: 361, startPoint y: 85, endPoint x: 366, endPoint y: 92, distance: 9.3
click at [18, 85] on button "Exit the Street View" at bounding box center [9, 89] width 18 height 19
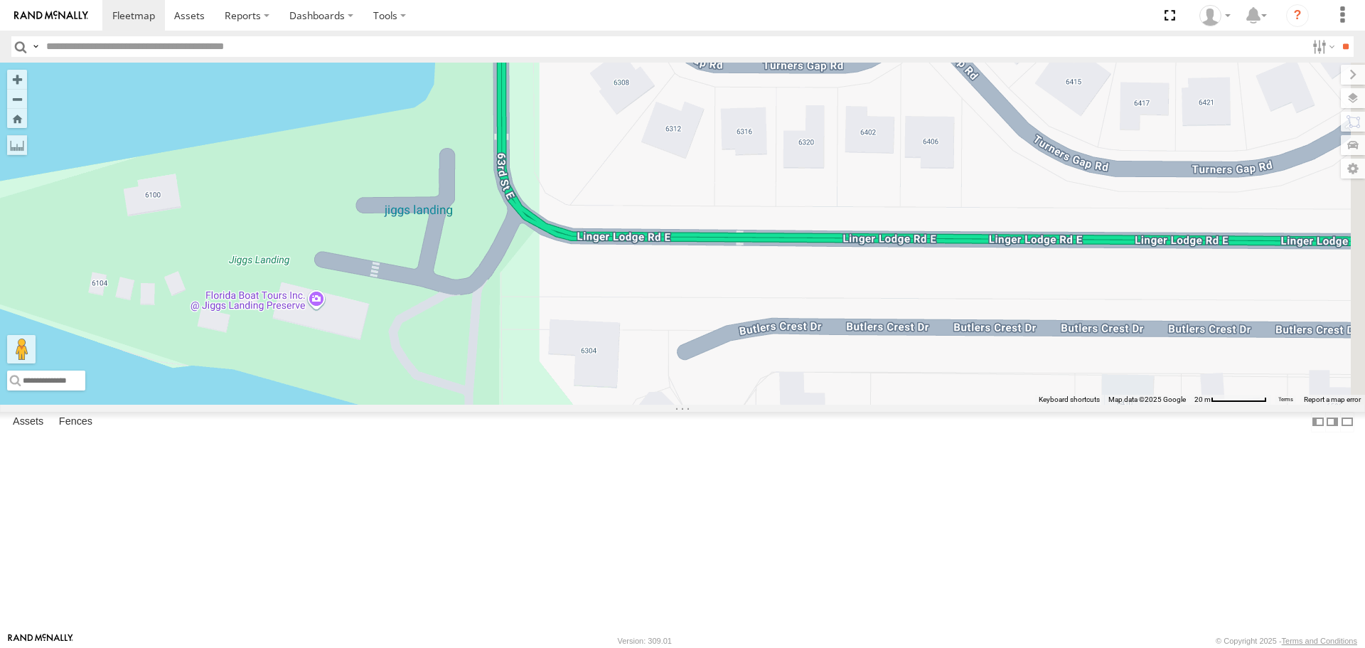
drag, startPoint x: 637, startPoint y: 433, endPoint x: 612, endPoint y: 491, distance: 62.8
click at [612, 404] on div "[PERSON_NAME] Loading..." at bounding box center [682, 233] width 1365 height 341
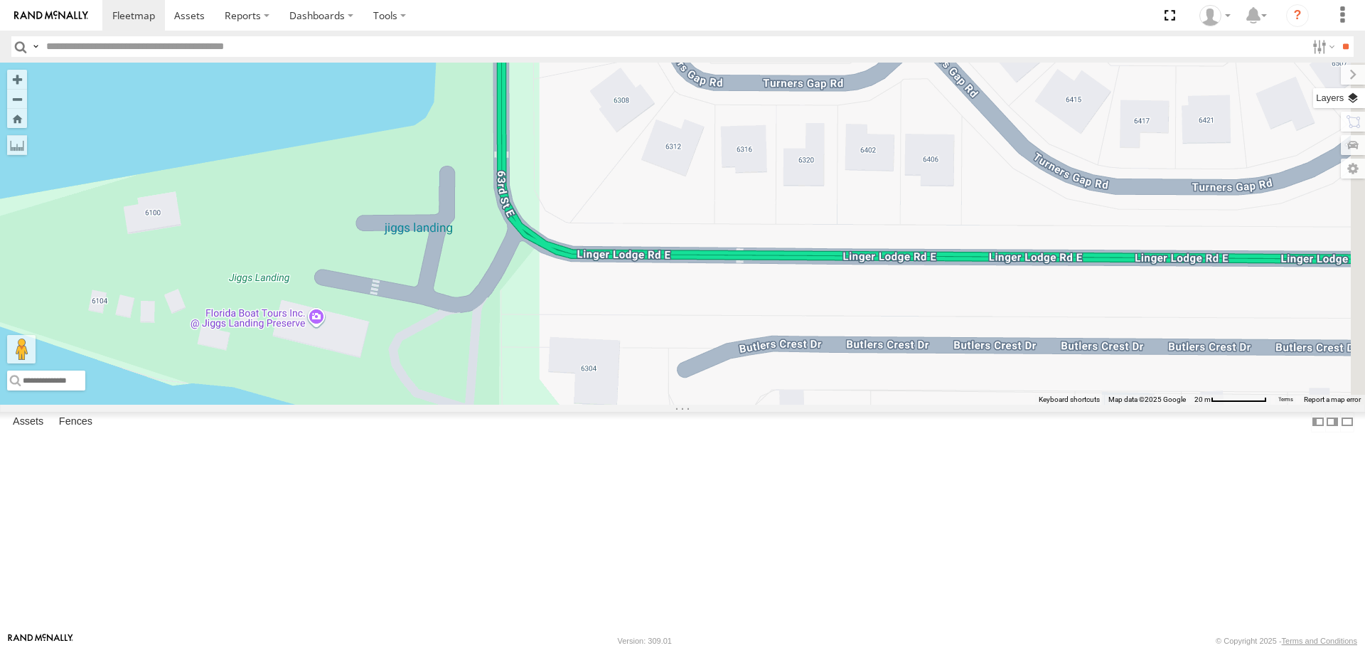
click at [1353, 99] on label at bounding box center [1340, 98] width 52 height 20
click at [0, 0] on span "Satellite" at bounding box center [0, 0] width 0 height 0
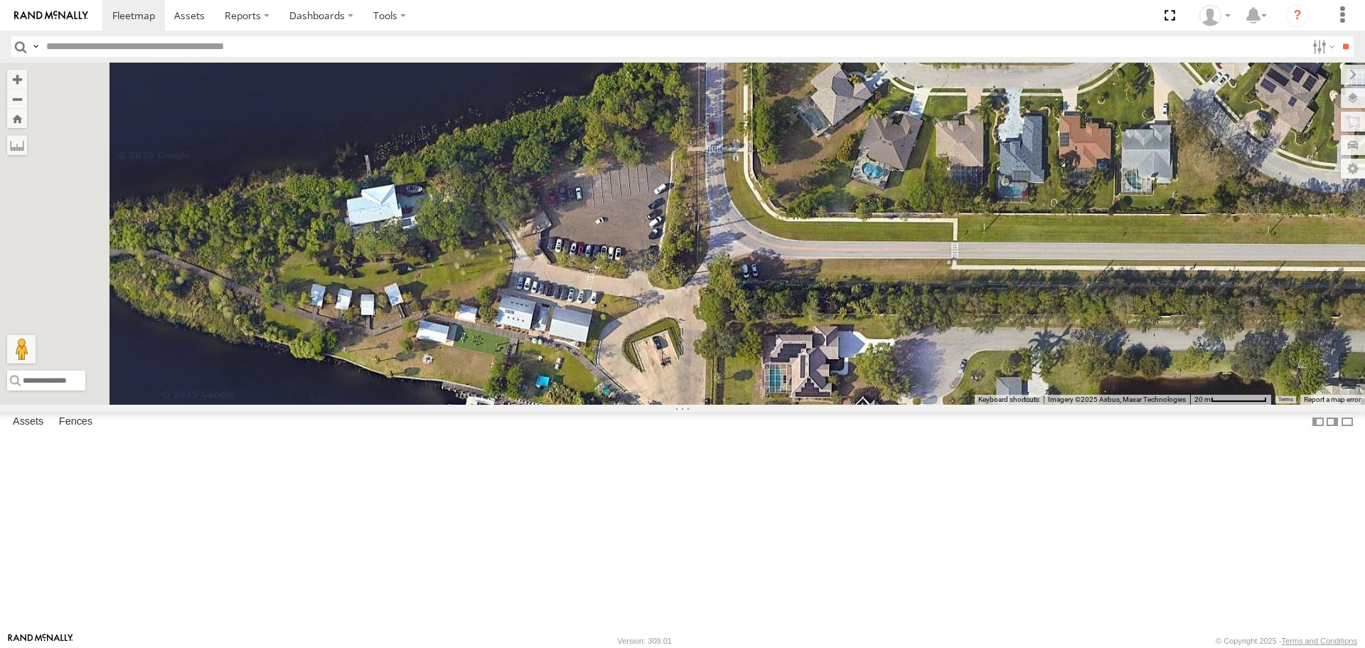
drag, startPoint x: 761, startPoint y: 394, endPoint x: 890, endPoint y: 389, distance: 128.8
click at [890, 389] on div "[PERSON_NAME] Loading..." at bounding box center [682, 233] width 1365 height 341
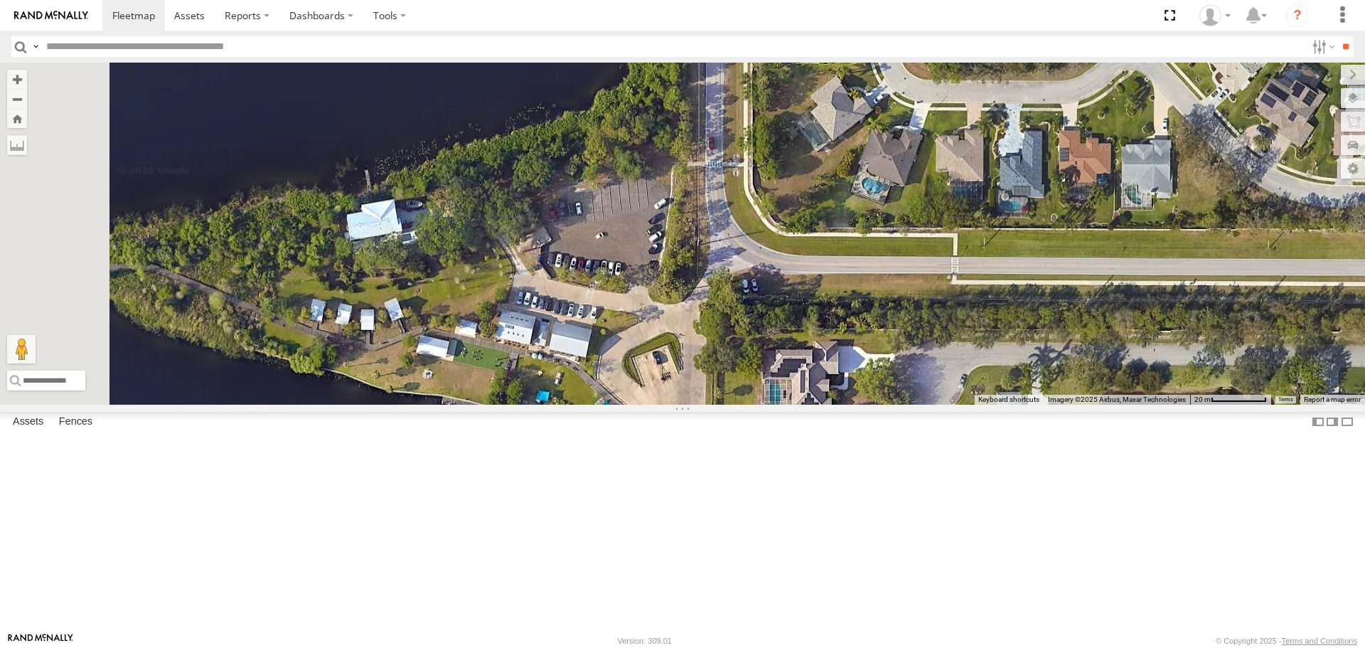
drag, startPoint x: 841, startPoint y: 225, endPoint x: 795, endPoint y: 374, distance: 156.1
click at [798, 382] on div "[PERSON_NAME] Loading..." at bounding box center [682, 233] width 1365 height 341
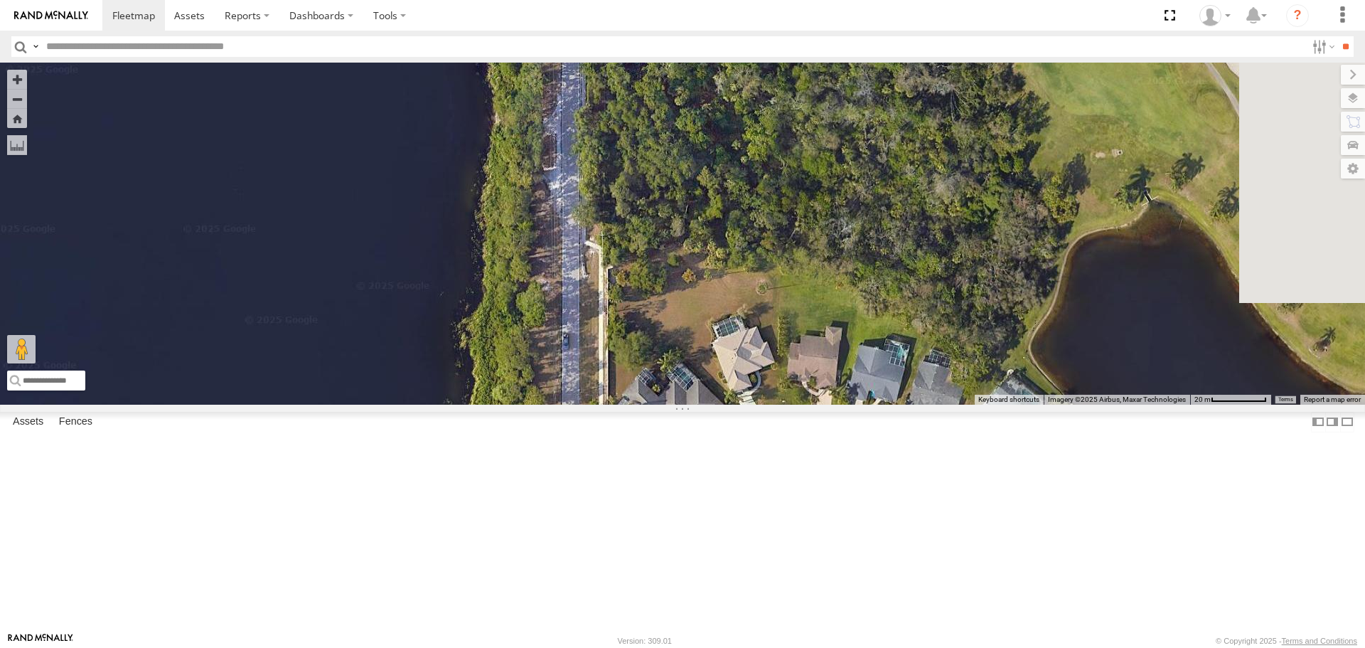
drag, startPoint x: 800, startPoint y: 267, endPoint x: 753, endPoint y: 444, distance: 182.5
click at [760, 404] on div "[PERSON_NAME] Loading..." at bounding box center [682, 233] width 1365 height 341
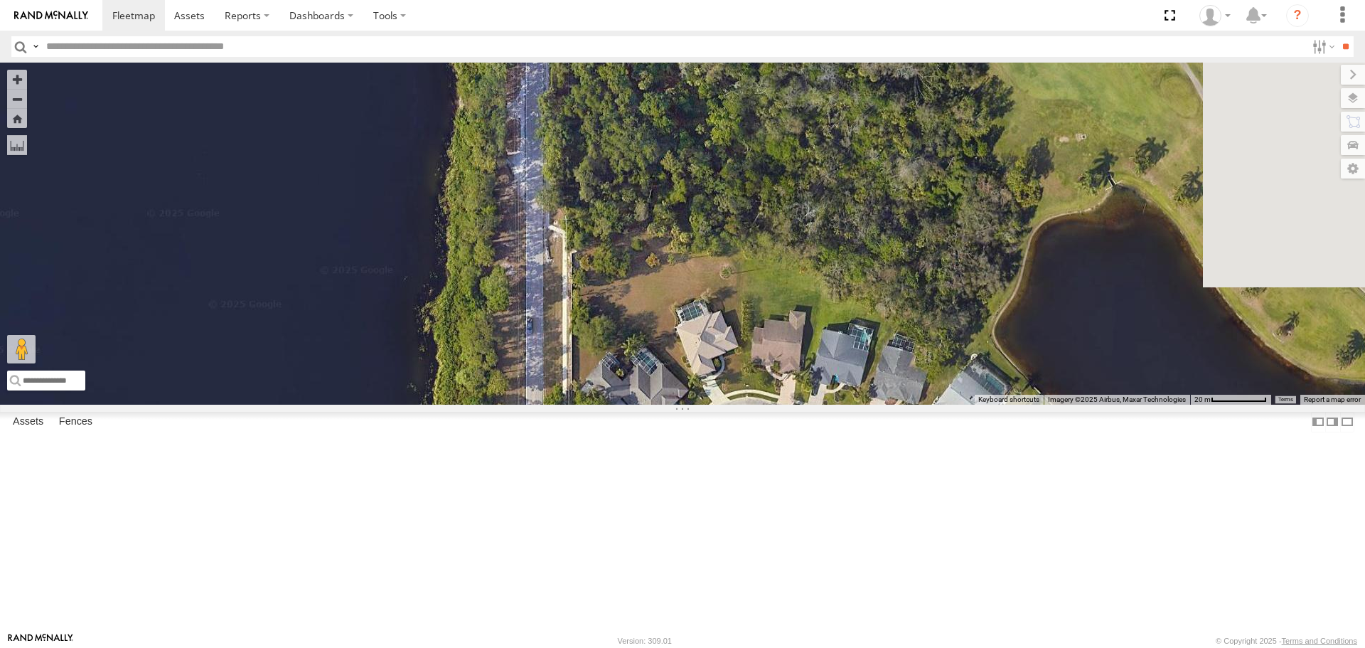
drag, startPoint x: 752, startPoint y: 442, endPoint x: 752, endPoint y: 236, distance: 206.2
click at [752, 260] on div "[PERSON_NAME] Loading..." at bounding box center [682, 233] width 1365 height 341
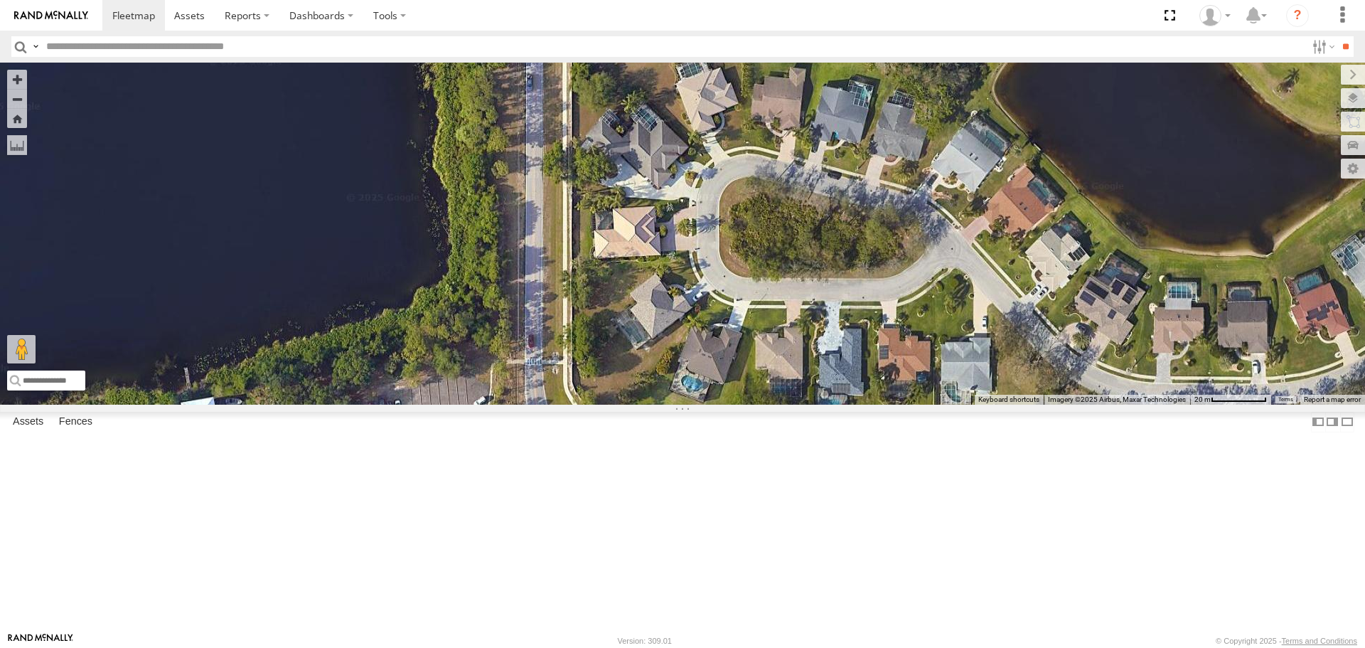
drag, startPoint x: 715, startPoint y: 466, endPoint x: 777, endPoint y: 236, distance: 237.7
click at [777, 236] on div "[PERSON_NAME] Loading..." at bounding box center [682, 233] width 1365 height 341
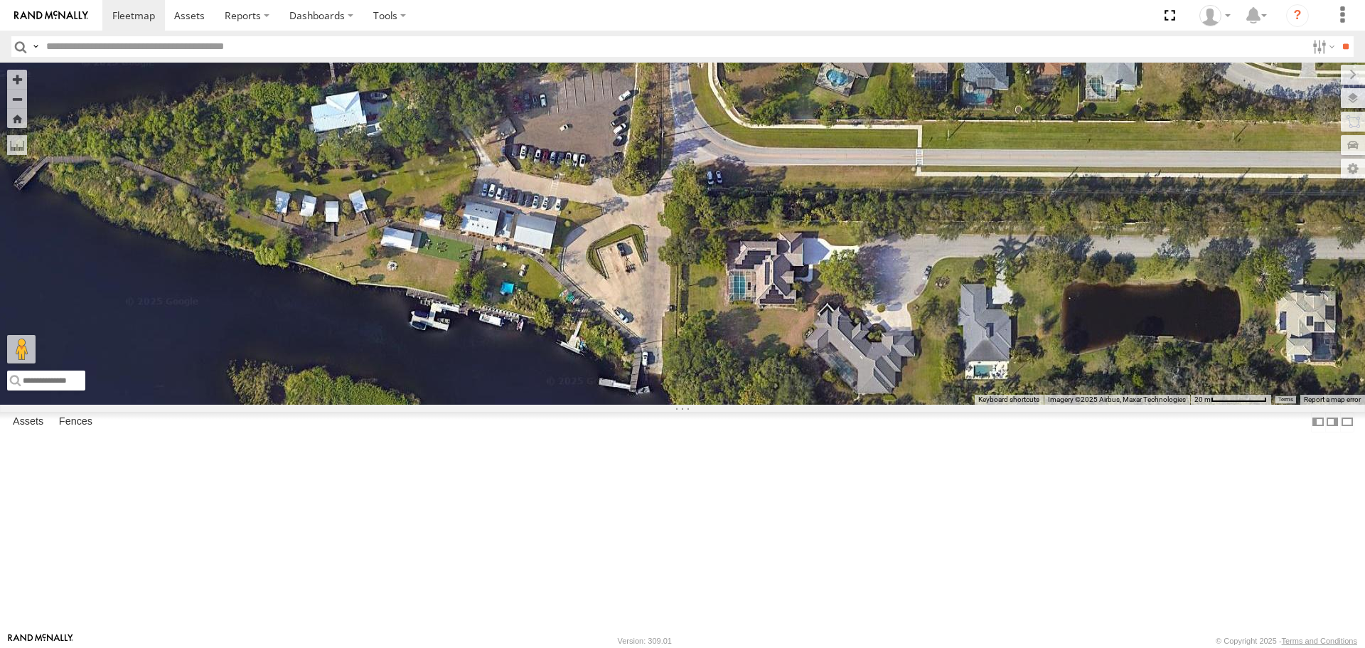
drag, startPoint x: 779, startPoint y: 399, endPoint x: 809, endPoint y: 467, distance: 74.2
click at [809, 404] on div "[PERSON_NAME] Loading..." at bounding box center [682, 233] width 1365 height 341
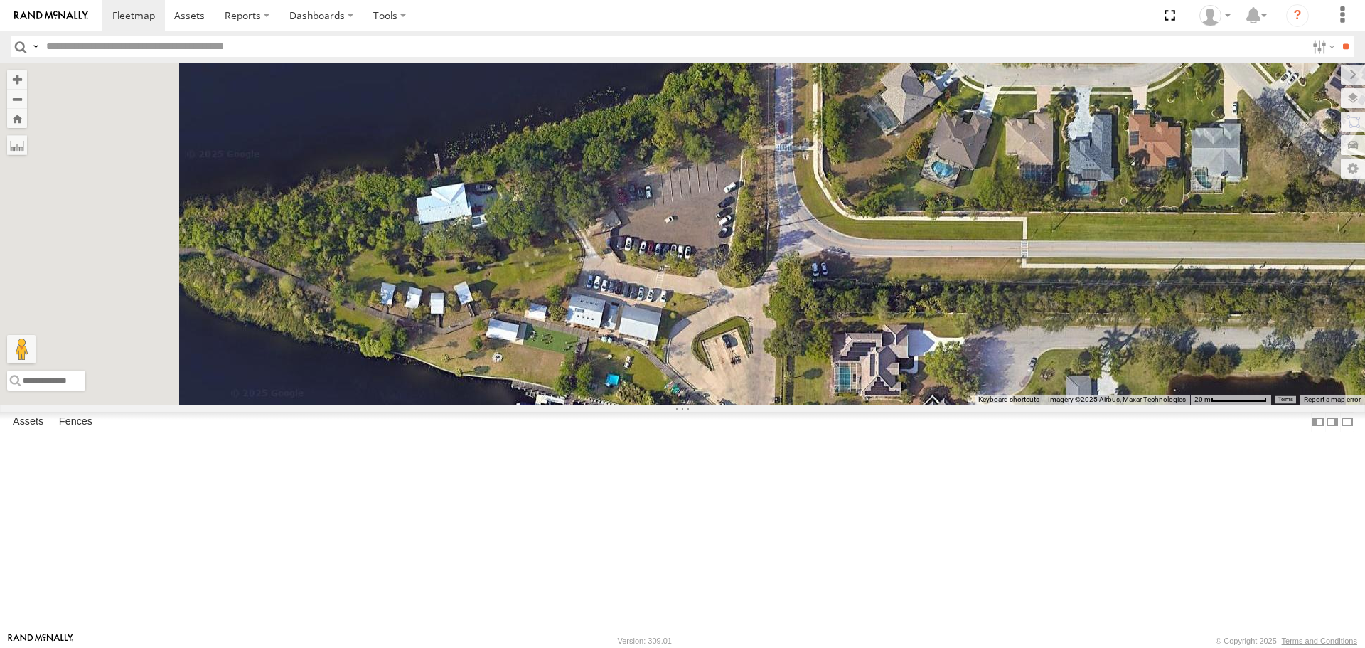
drag, startPoint x: 538, startPoint y: 288, endPoint x: 655, endPoint y: 403, distance: 163.9
click at [655, 403] on div "[PERSON_NAME] Loading..." at bounding box center [682, 233] width 1365 height 341
